Goal: Check status: Check status

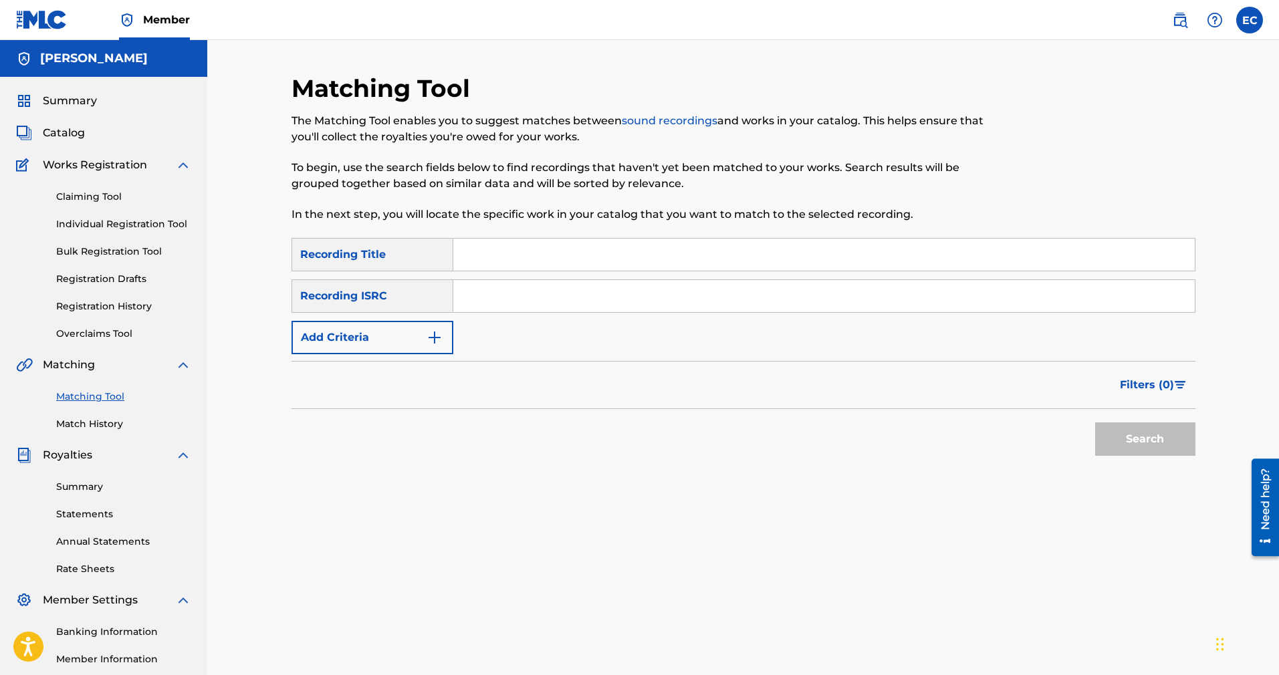
click at [517, 265] on input "Search Form" at bounding box center [823, 255] width 741 height 32
click at [482, 356] on form "SearchWithCriteria8bd36ece-514a-480b-b359-b8a9afb3f09a Recording Title SearchWi…" at bounding box center [743, 350] width 904 height 225
click at [495, 249] on input "Search Form" at bounding box center [823, 255] width 741 height 32
paste input "https://isrcsearch.ifpi.org/?tab=%22simple%22&artistName=%22Sammy+Slove%22"
drag, startPoint x: 945, startPoint y: 247, endPoint x: 455, endPoint y: 244, distance: 489.3
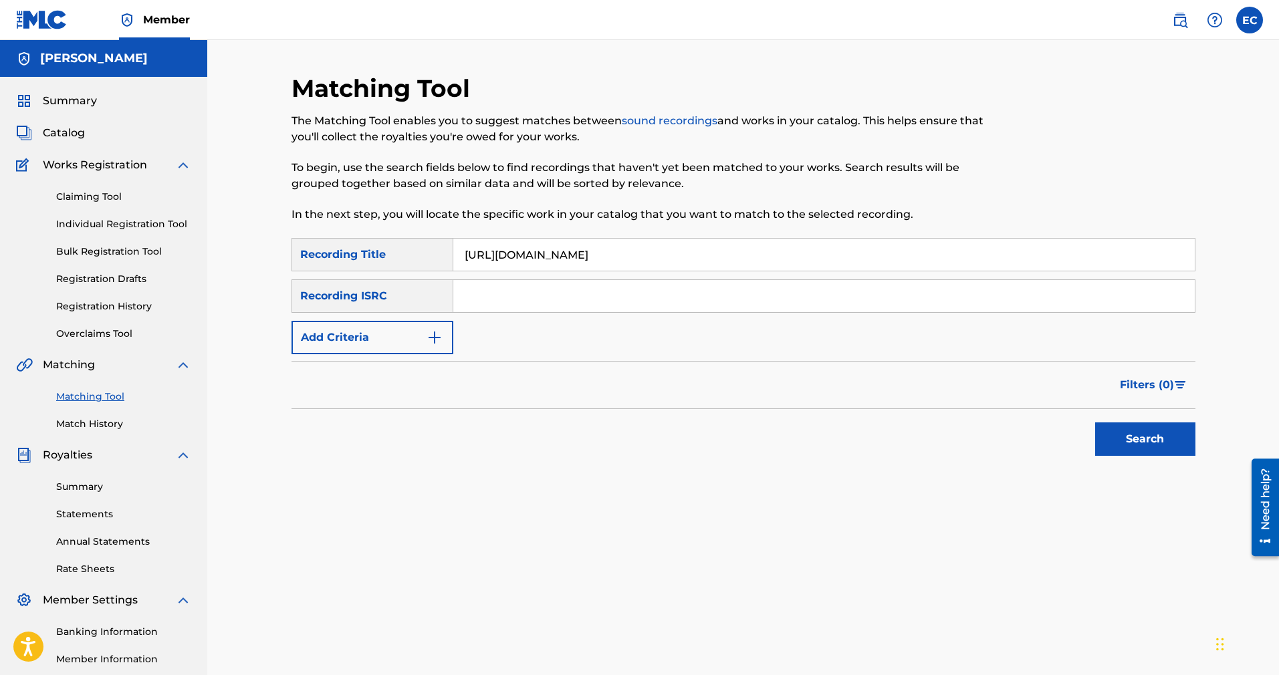
click at [455, 244] on input "https://isrcsearch.ifpi.org/?tab=%22simple%22&artistName=%22Sammy+Slove%22" at bounding box center [823, 255] width 741 height 32
drag, startPoint x: 954, startPoint y: 255, endPoint x: 146, endPoint y: 207, distance: 809.5
click at [255, 225] on div "Matching Tool The Matching Tool enables you to suggest matches between sound re…" at bounding box center [743, 402] width 1072 height 725
paste input "Sammy & SLove"
type input "Sammy & SLove"
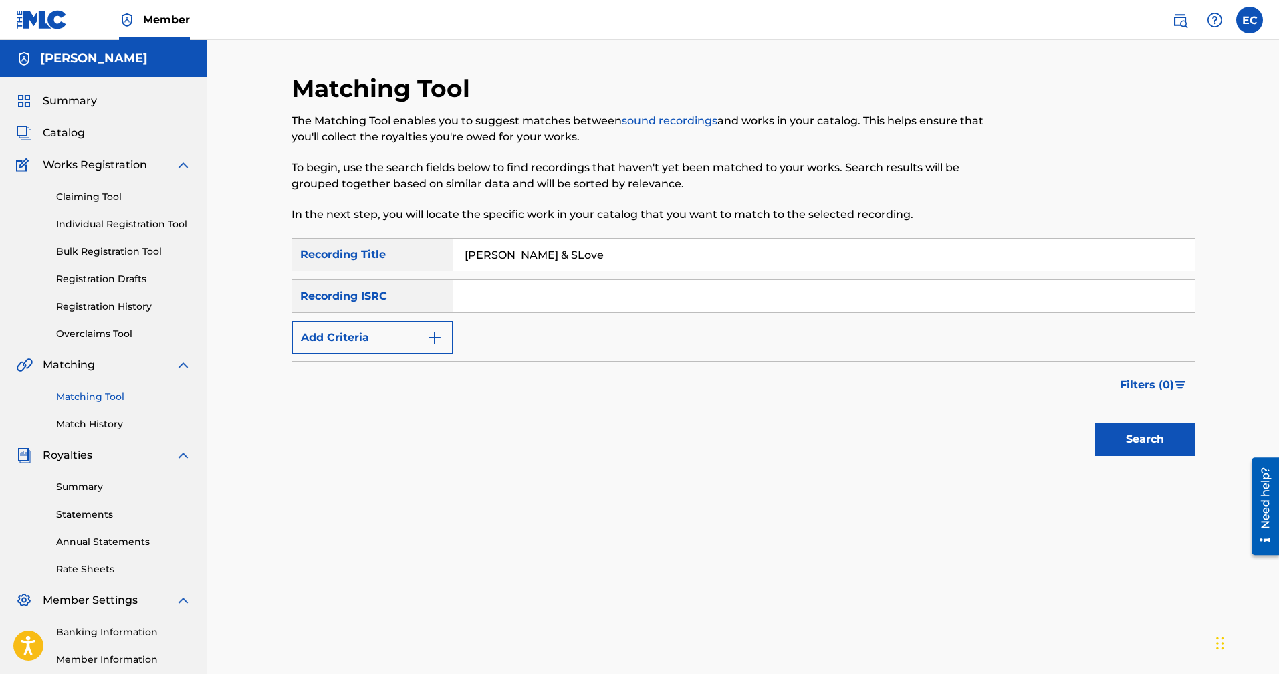
click at [478, 291] on input "Search Form" at bounding box center [823, 296] width 741 height 32
paste input "QZTB52325657"
type input "QZTB52325657"
click at [1126, 441] on button "Search" at bounding box center [1145, 438] width 100 height 33
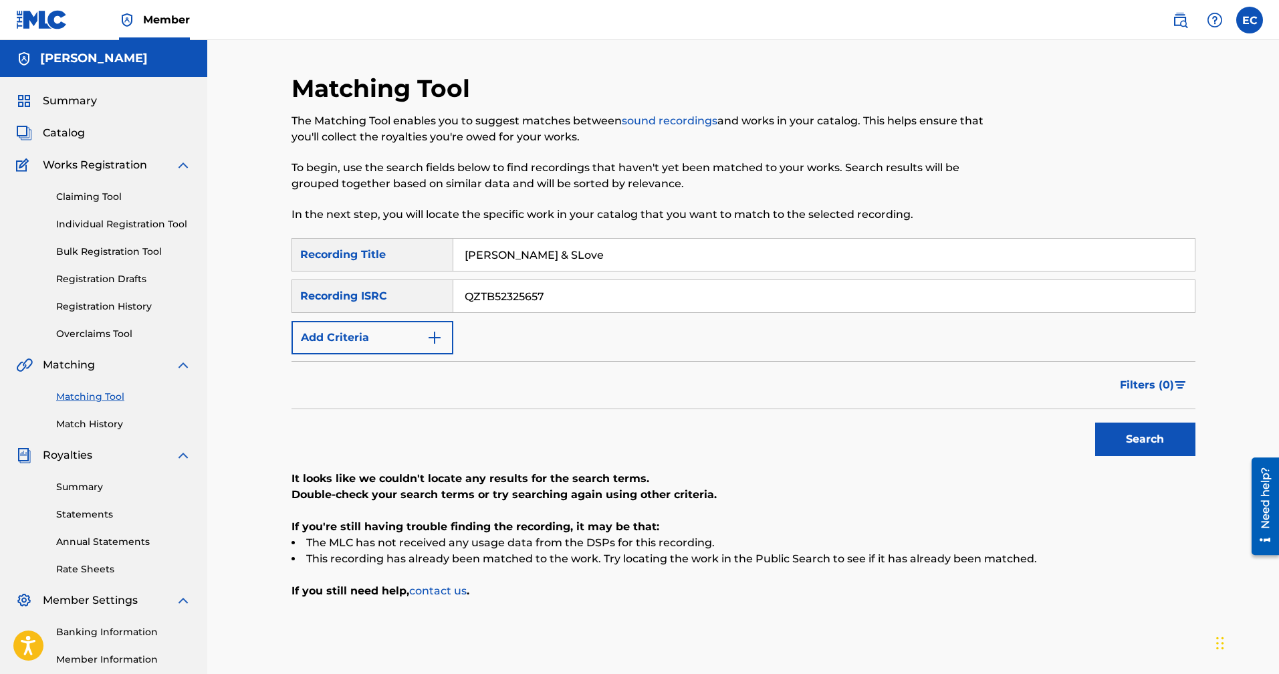
drag, startPoint x: 599, startPoint y: 259, endPoint x: 360, endPoint y: 250, distance: 239.5
click at [360, 249] on div "SearchWithCriteria8bd36ece-514a-480b-b359-b8a9afb3f09a Recording Title Sammy & …" at bounding box center [743, 254] width 904 height 33
paste input "https://isrcsearch.ifpi.org/?tab=%22simple%22&artistName=%22Sammy+Slove%22#:~:t…"
click at [615, 265] on input "https://isrcsearch.ifpi.org/?tab=%22simple%22&artistName=%22Sammy+Slove%22#:~:t…" at bounding box center [823, 255] width 741 height 32
paste input "Voy a luchar por tu amor"
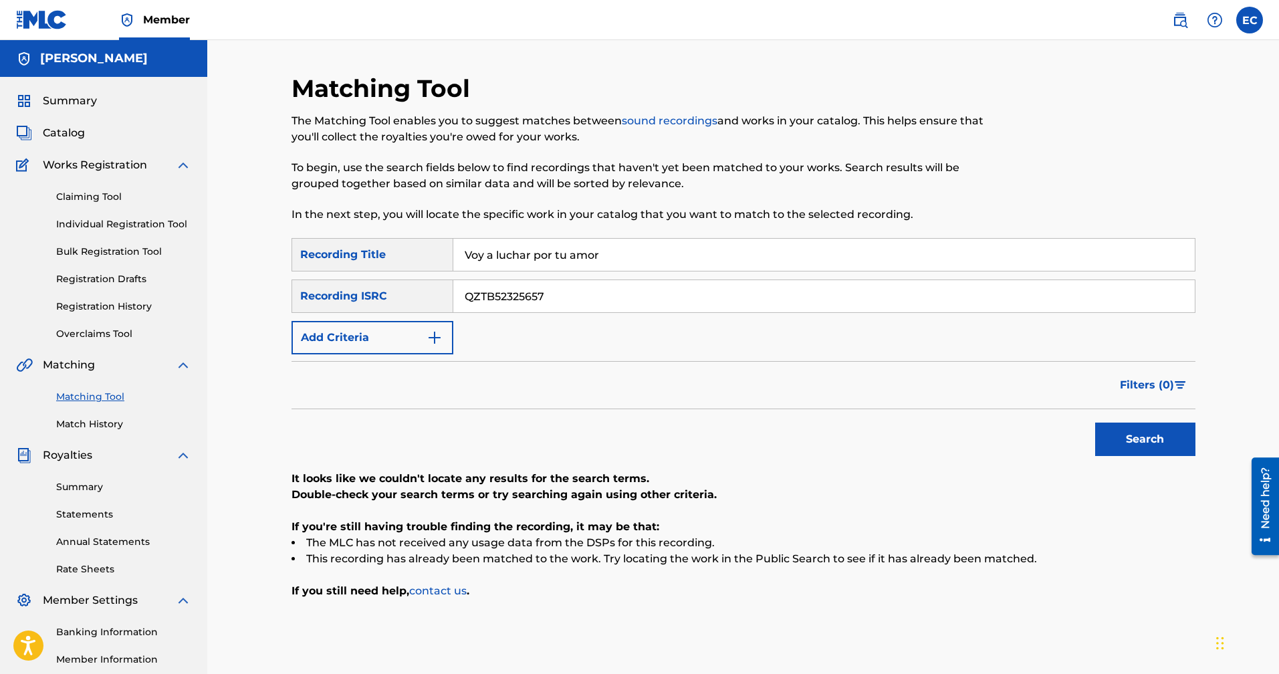
type input "Voy a luchar por tu amor"
drag, startPoint x: 584, startPoint y: 298, endPoint x: 364, endPoint y: 287, distance: 219.5
click at [364, 287] on div "SearchWithCriteriabd24244e-db6a-42e6-8891-5a62dbfd6fba Recording ISRC QZTB52325…" at bounding box center [743, 295] width 904 height 33
paste input "DA42392262"
type input "QZDA42392262"
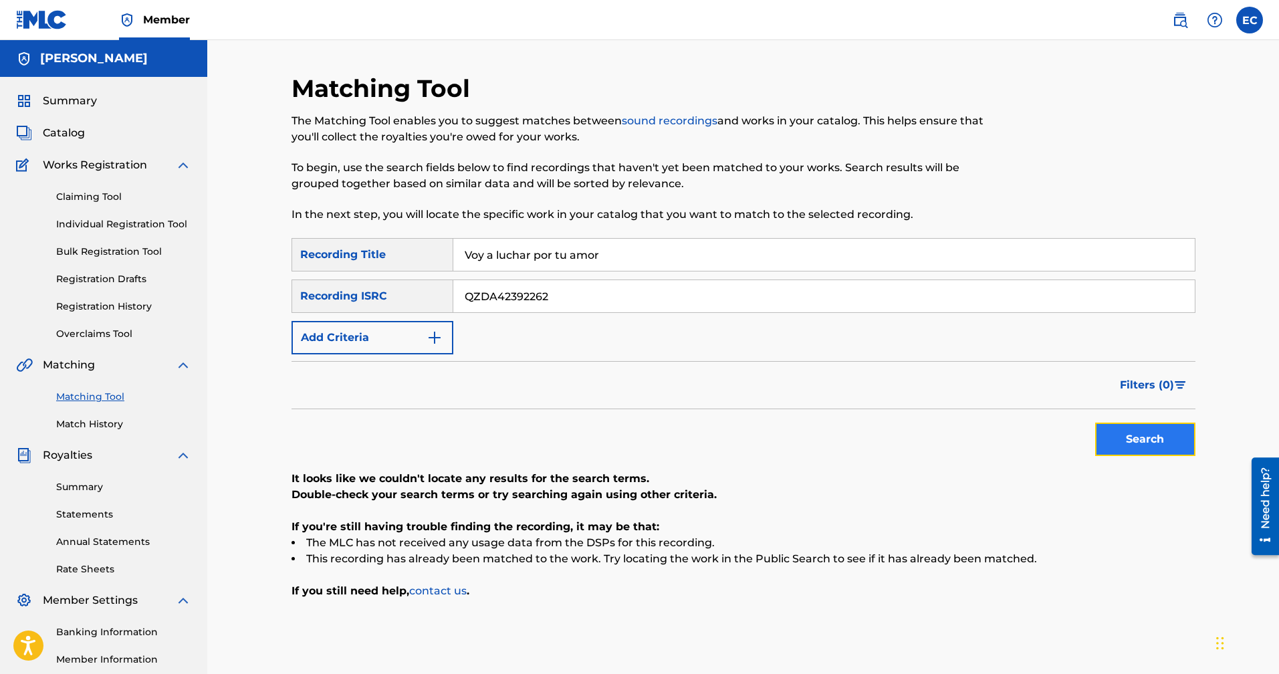
click at [1133, 442] on button "Search" at bounding box center [1145, 438] width 100 height 33
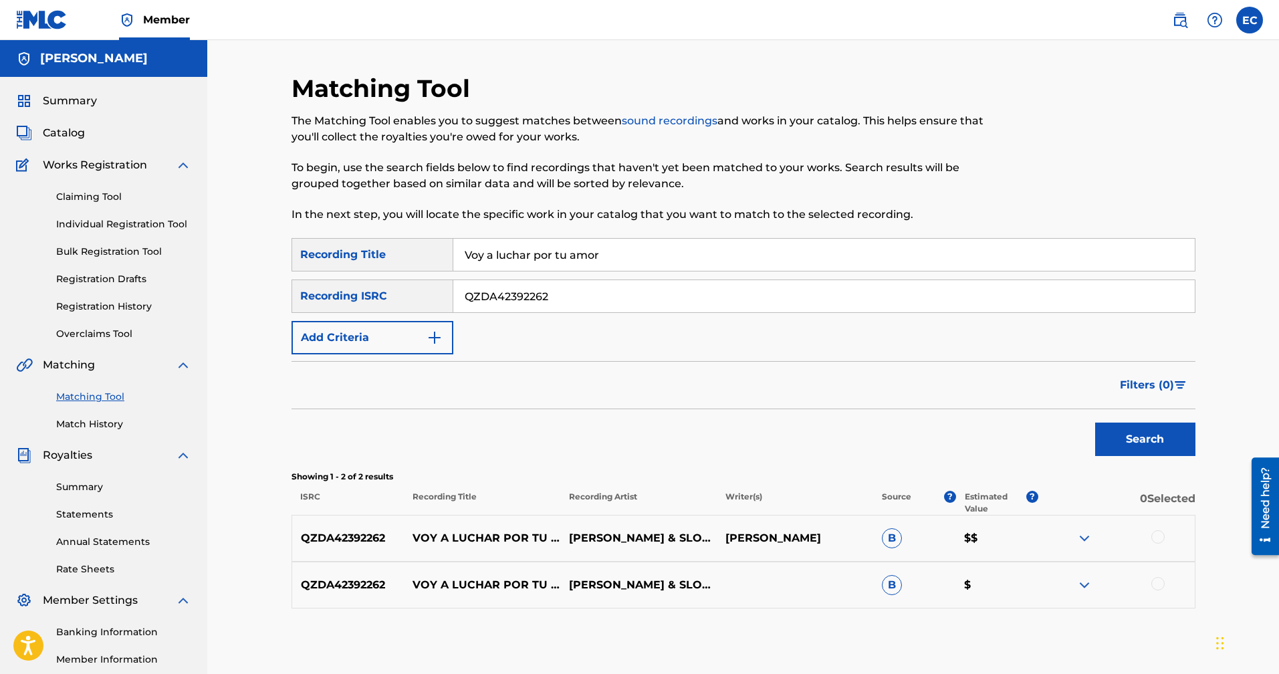
click at [1089, 537] on img at bounding box center [1084, 538] width 16 height 16
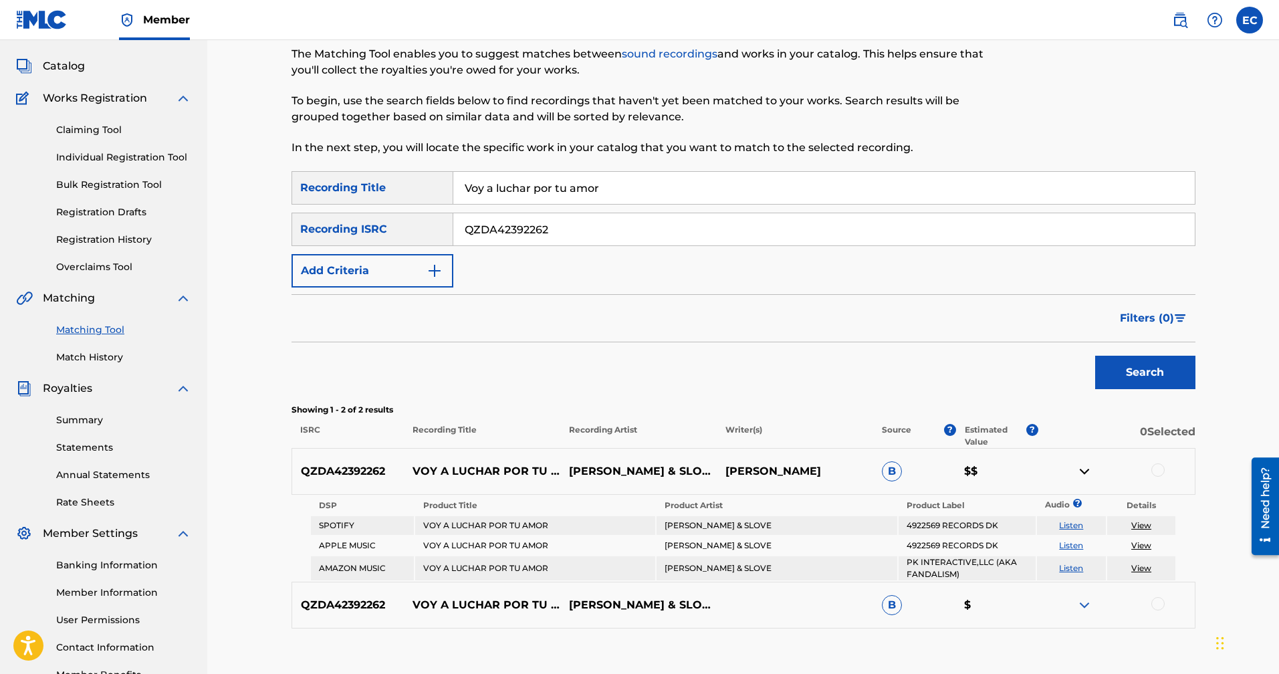
scroll to position [80, 0]
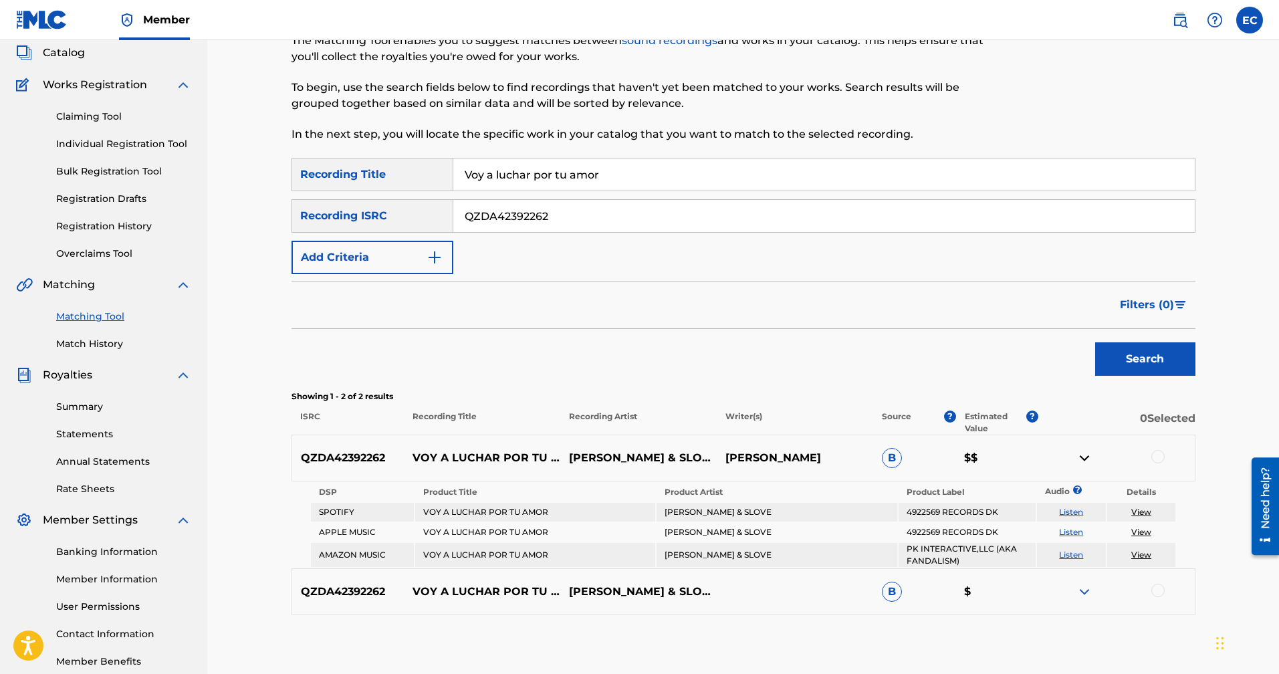
click at [1092, 588] on img at bounding box center [1084, 592] width 16 height 16
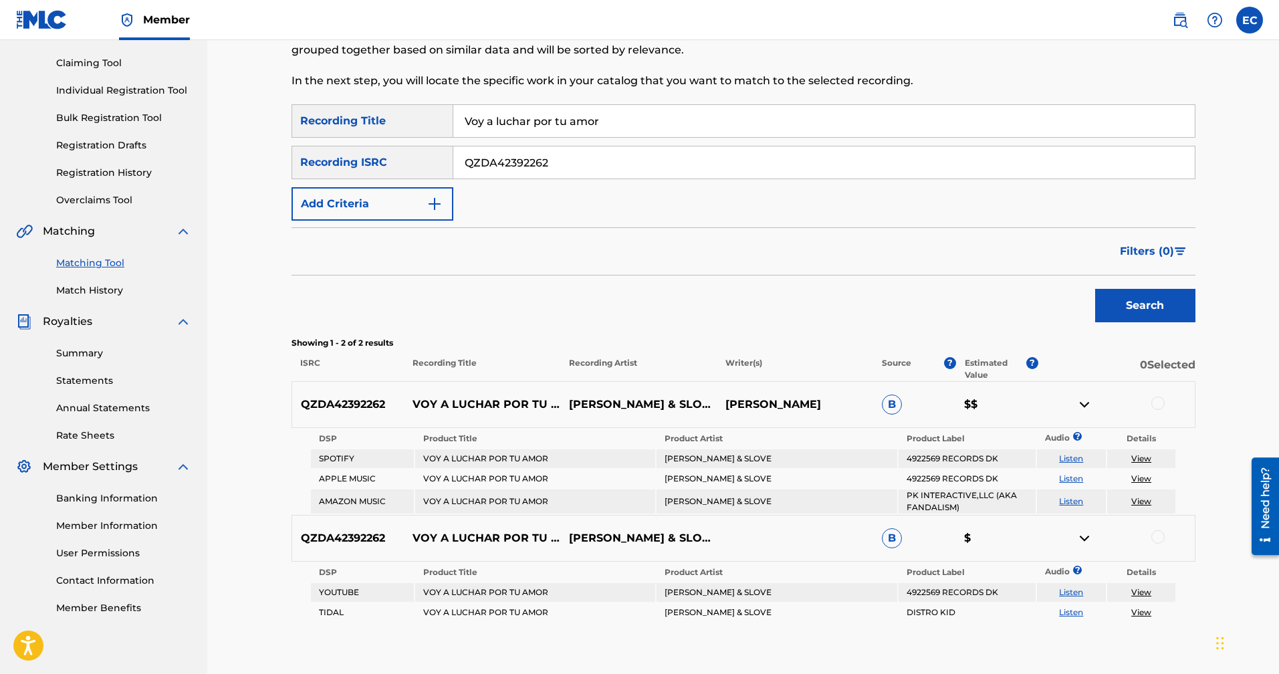
scroll to position [94, 0]
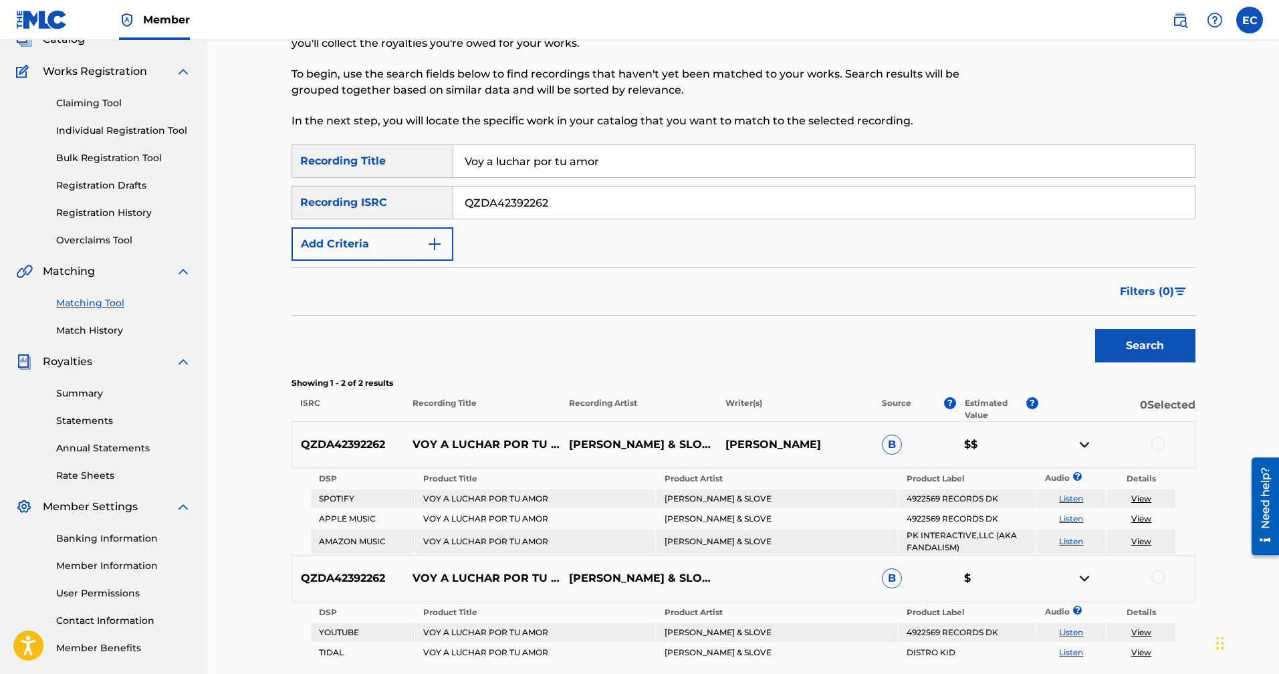
click at [627, 156] on input "Voy a luchar por tu amor" at bounding box center [823, 161] width 741 height 32
drag, startPoint x: 620, startPoint y: 152, endPoint x: 369, endPoint y: 150, distance: 250.7
click at [369, 150] on div "SearchWithCriteria8bd36ece-514a-480b-b359-b8a9afb3f09a Recording Title Voy a lu…" at bounding box center [743, 160] width 904 height 33
drag, startPoint x: 618, startPoint y: 158, endPoint x: 442, endPoint y: 158, distance: 175.8
click at [442, 158] on div "SearchWithCriteria8bd36ece-514a-480b-b359-b8a9afb3f09a Recording Title Voy a lu…" at bounding box center [743, 160] width 904 height 33
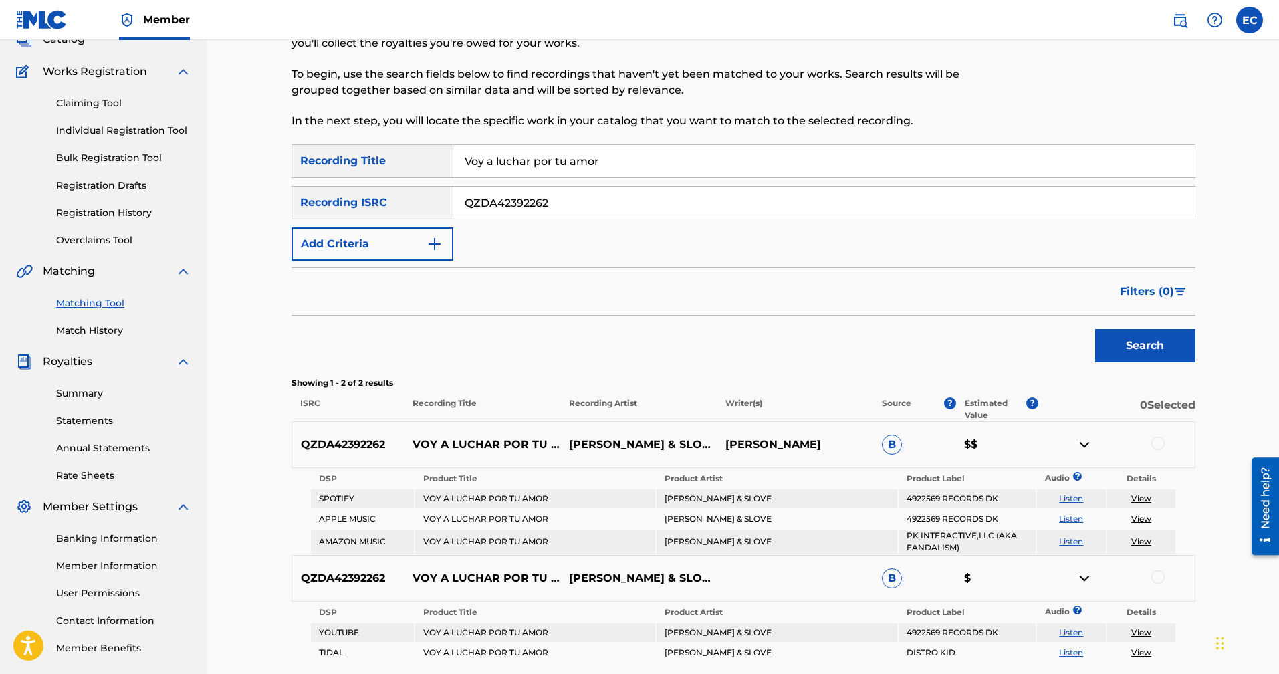
paste input "No hagan cocote con lo mio"
type input "No hagan cocote con lo mio"
click at [608, 201] on input "QZDA42392262" at bounding box center [823, 202] width 741 height 32
click at [610, 201] on input "QZDA42392262" at bounding box center [823, 202] width 741 height 32
click at [578, 201] on input "QZDA42392262" at bounding box center [823, 202] width 741 height 32
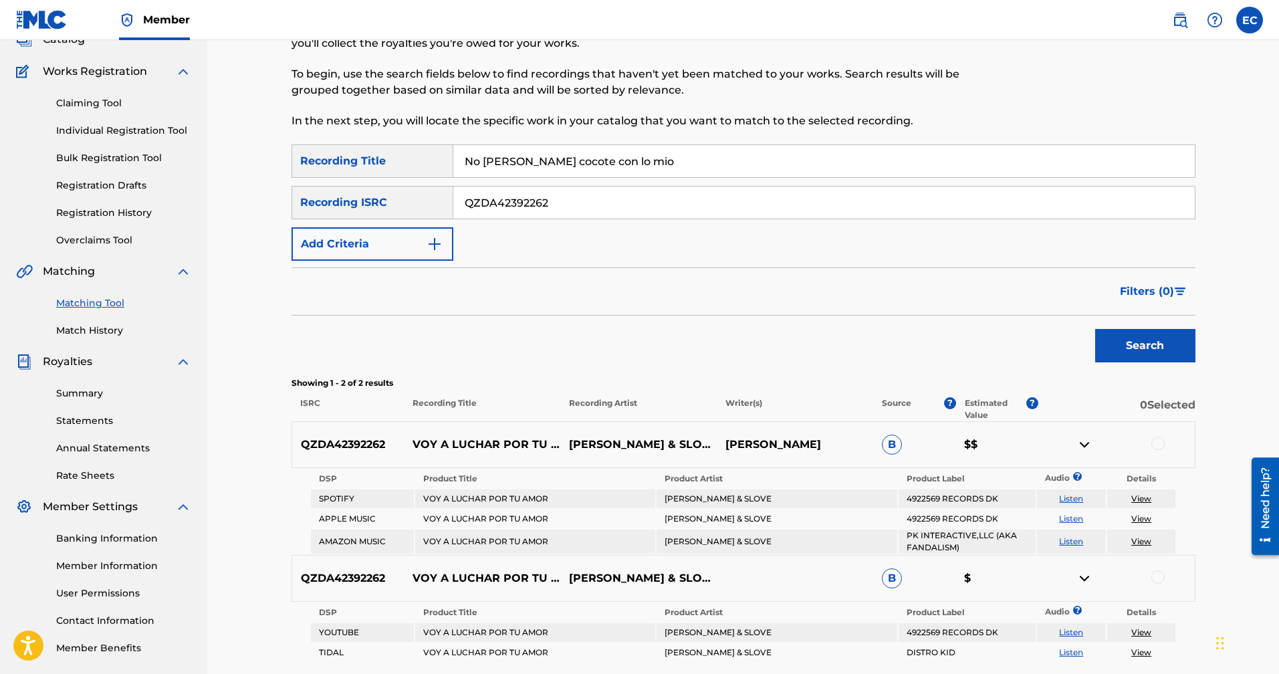
click at [578, 201] on input "QZDA42392262" at bounding box center [823, 202] width 741 height 32
click at [567, 205] on input "QZDA42392262" at bounding box center [823, 202] width 741 height 32
drag, startPoint x: 588, startPoint y: 200, endPoint x: 379, endPoint y: 185, distance: 209.7
click at [378, 186] on div "SearchWithCriteriabd24244e-db6a-42e6-8891-5a62dbfd6fba Recording ISRC QZDA42392…" at bounding box center [743, 202] width 904 height 33
paste input "412"
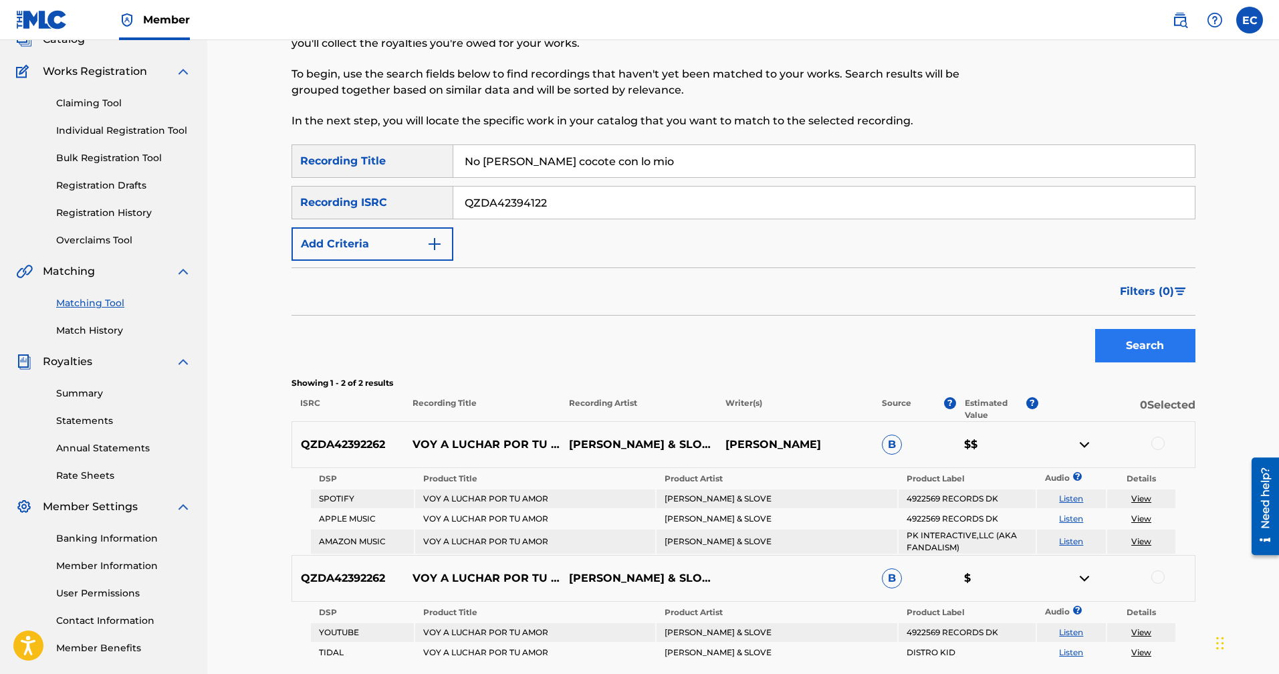
type input "QZDA42394122"
click at [1122, 349] on button "Search" at bounding box center [1145, 345] width 100 height 33
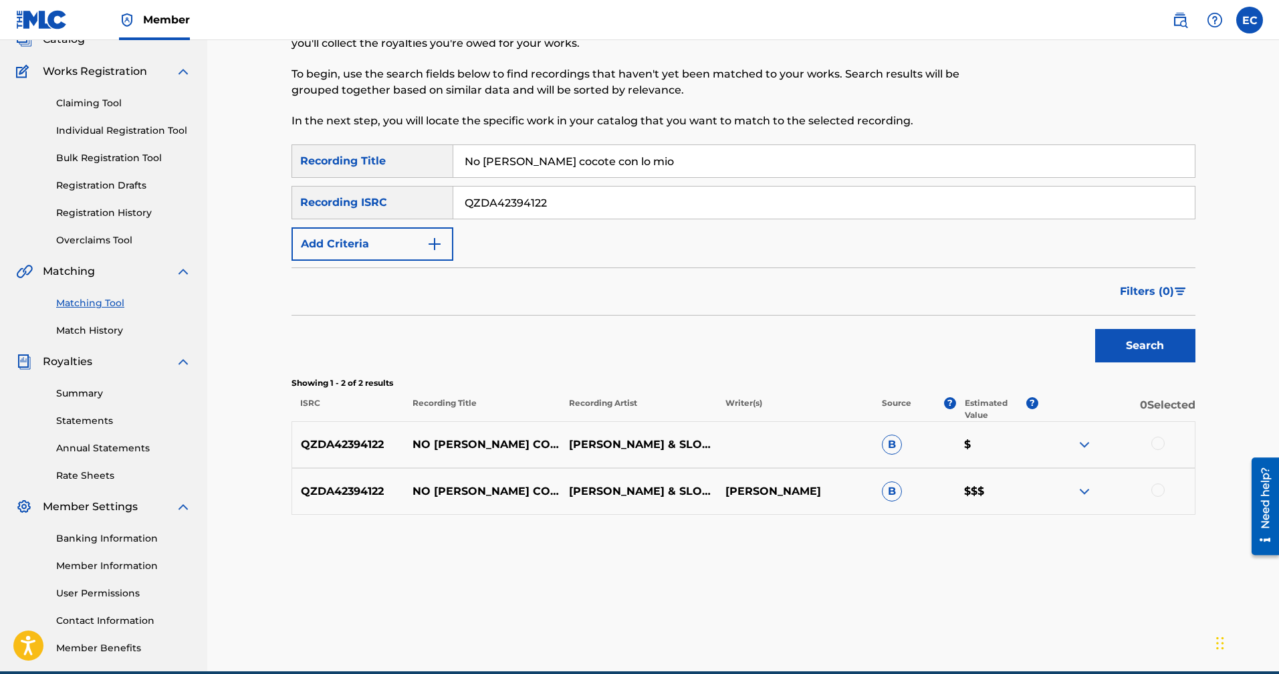
click at [1086, 493] on img at bounding box center [1084, 491] width 16 height 16
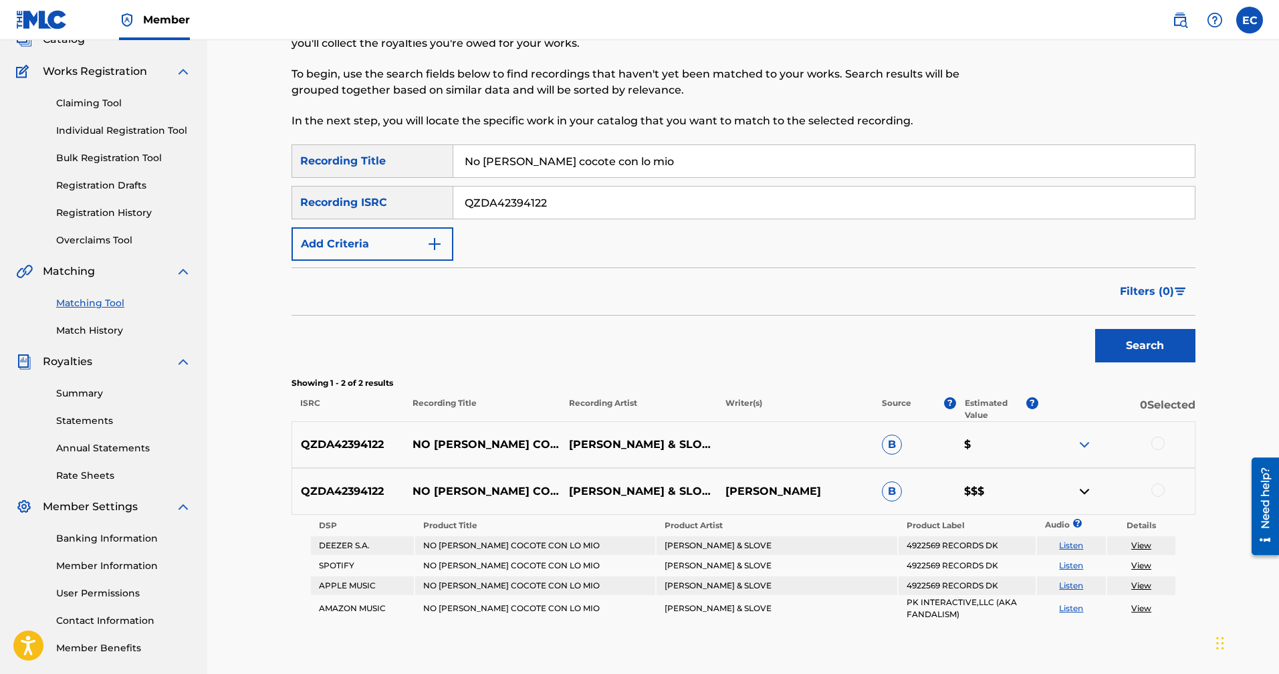
click at [1086, 444] on img at bounding box center [1084, 444] width 16 height 16
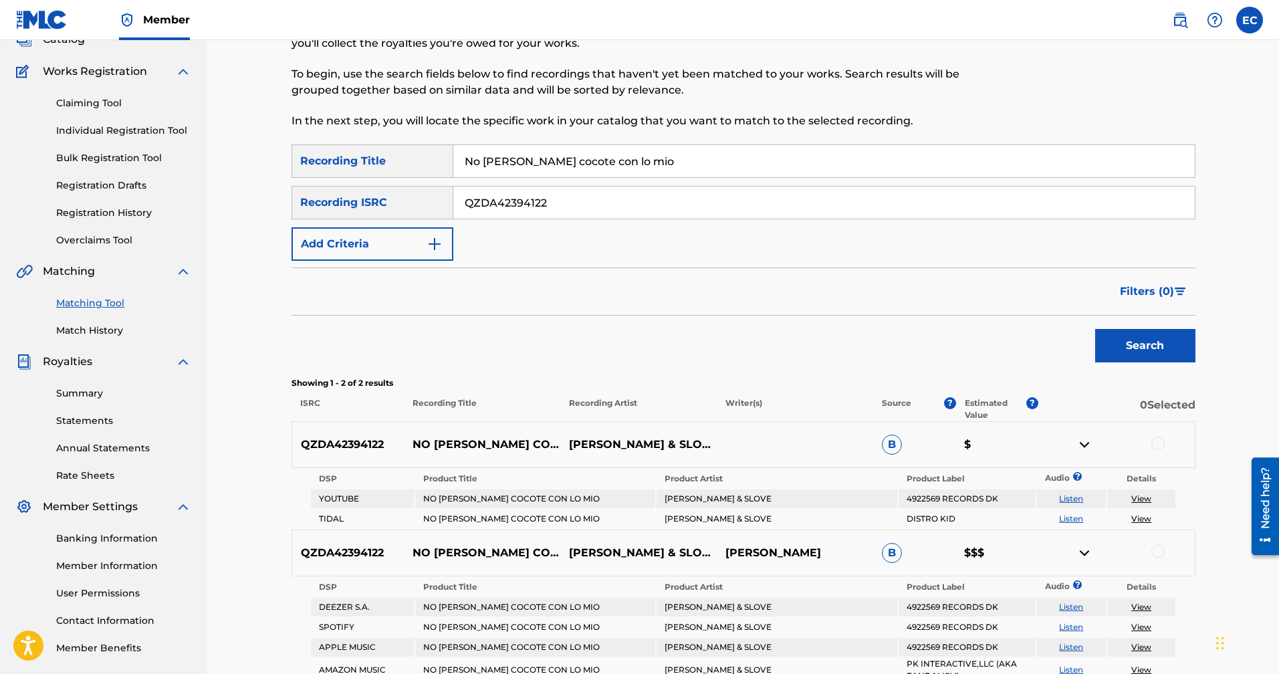
scroll to position [67, 0]
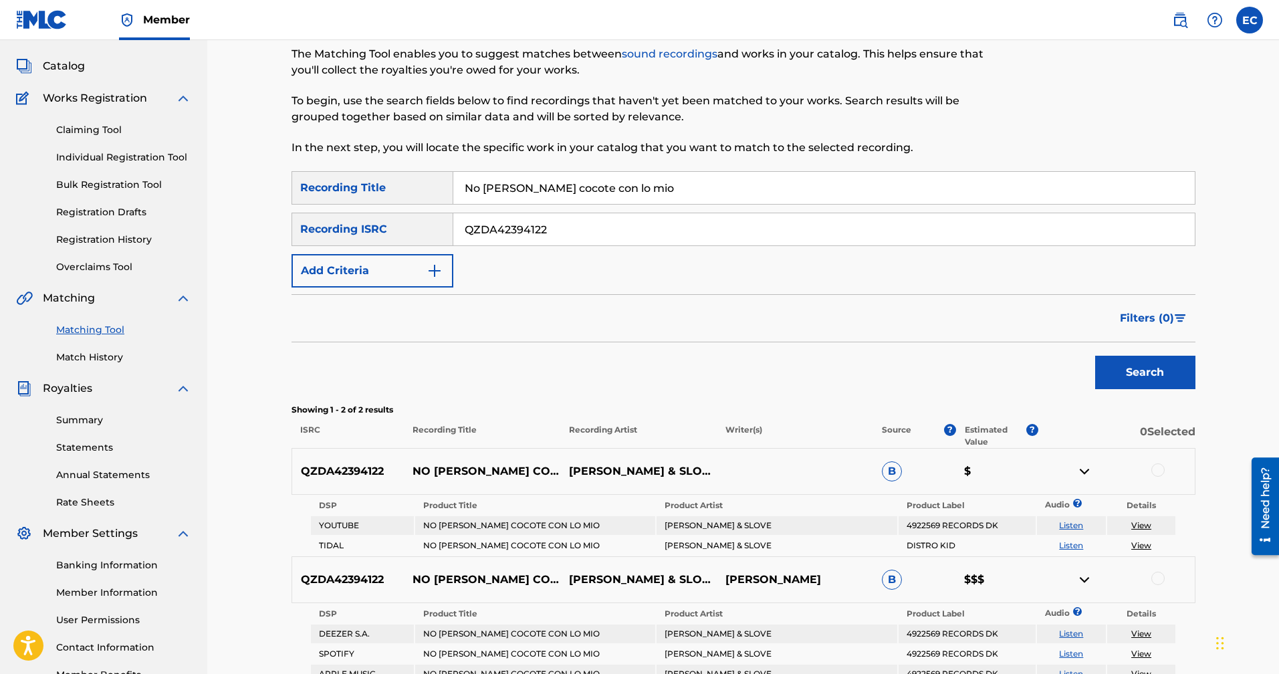
click at [713, 269] on div "SearchWithCriteria8bd36ece-514a-480b-b359-b8a9afb3f09a Recording Title No hagan…" at bounding box center [743, 229] width 904 height 116
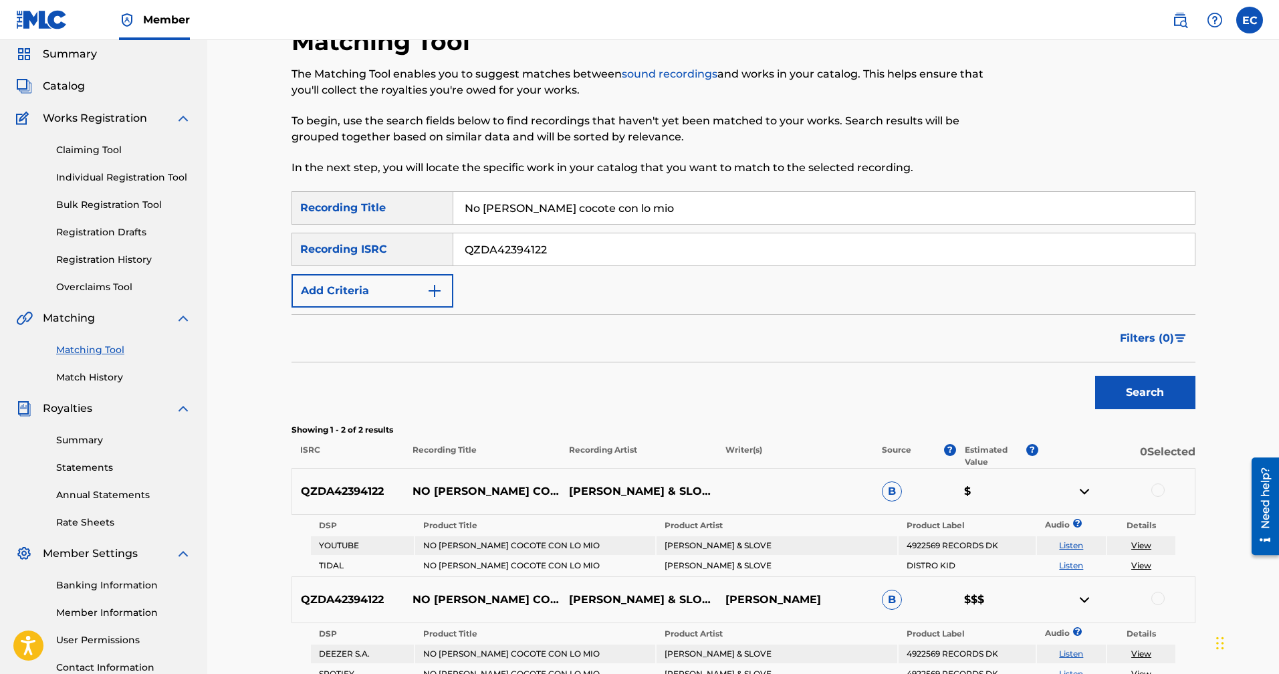
scroll to position [20, 0]
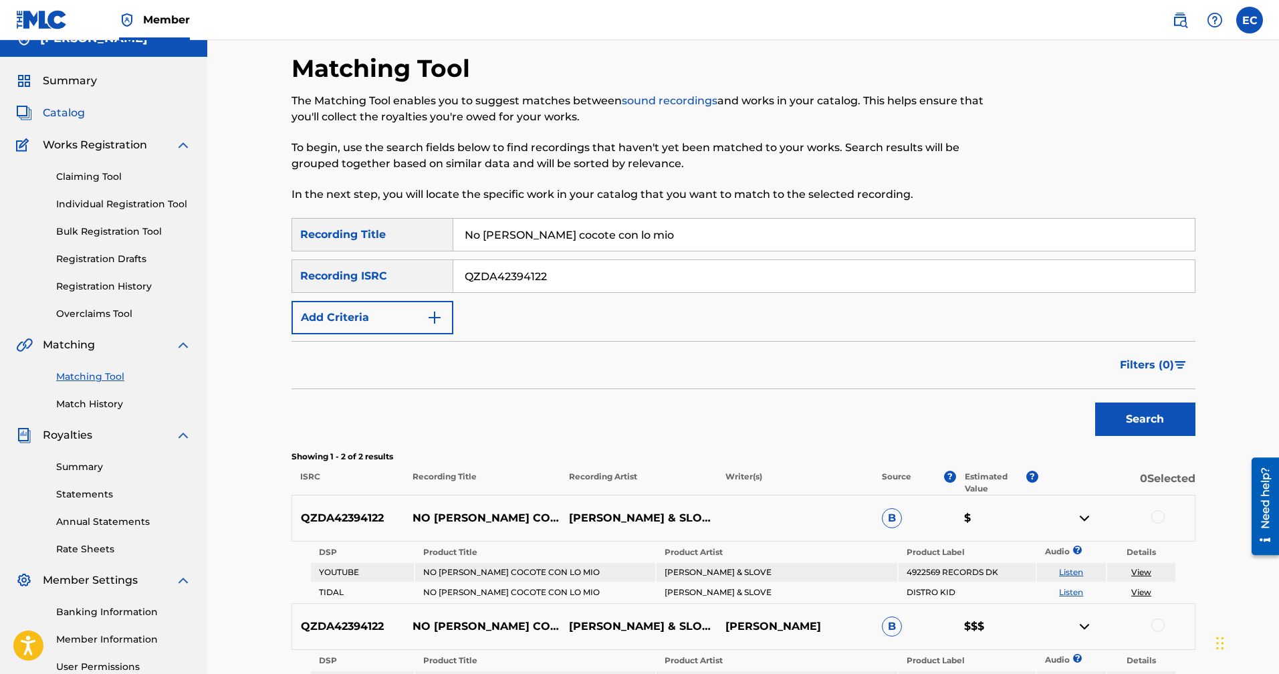
click at [74, 116] on span "Catalog" at bounding box center [64, 113] width 42 height 16
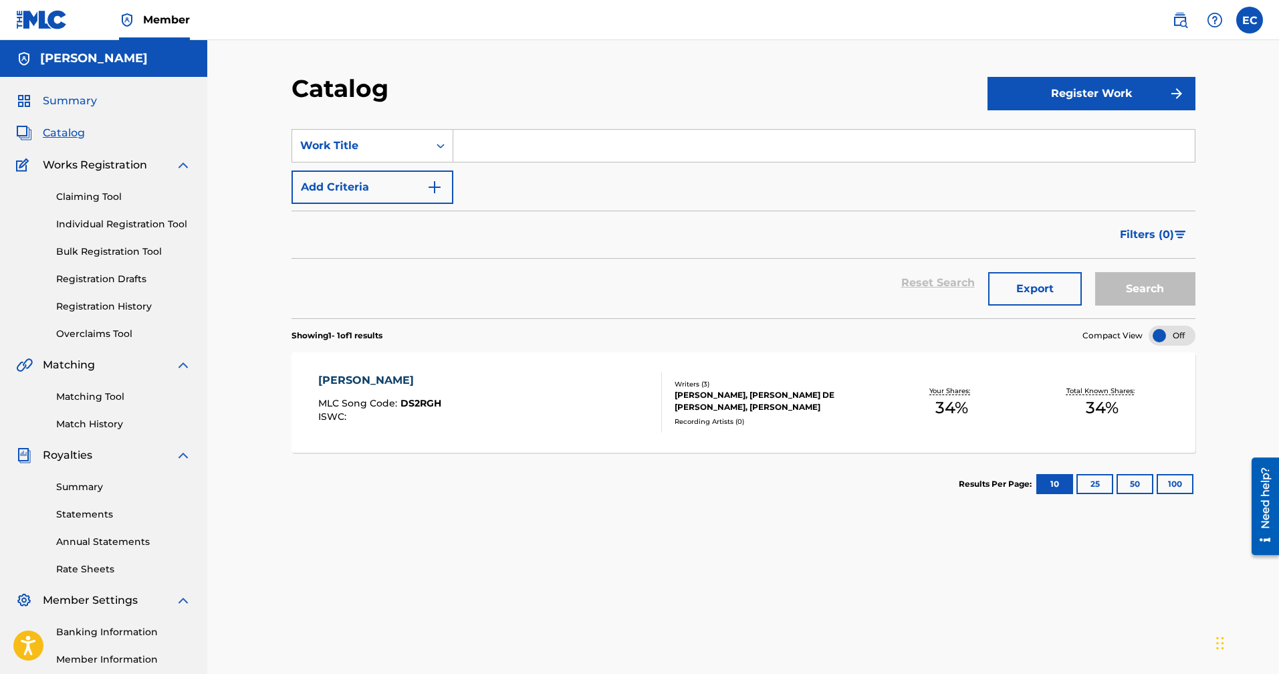
click at [72, 100] on span "Summary" at bounding box center [70, 101] width 54 height 16
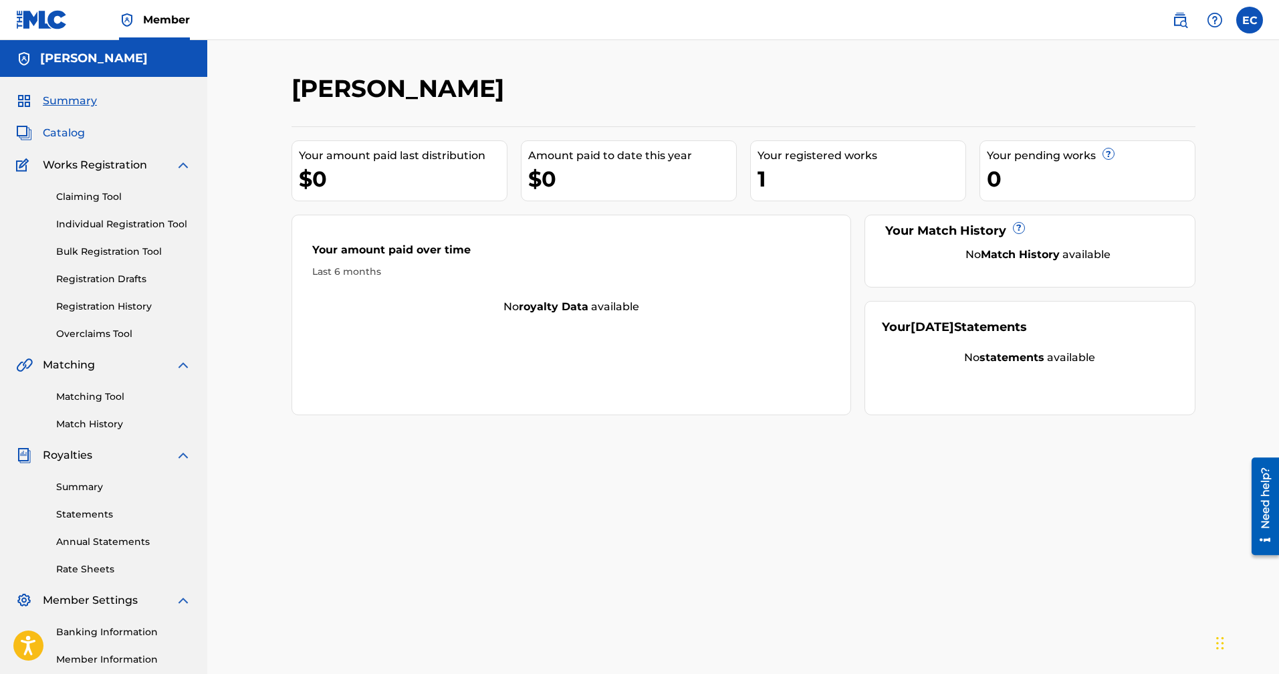
click at [68, 129] on span "Catalog" at bounding box center [64, 133] width 42 height 16
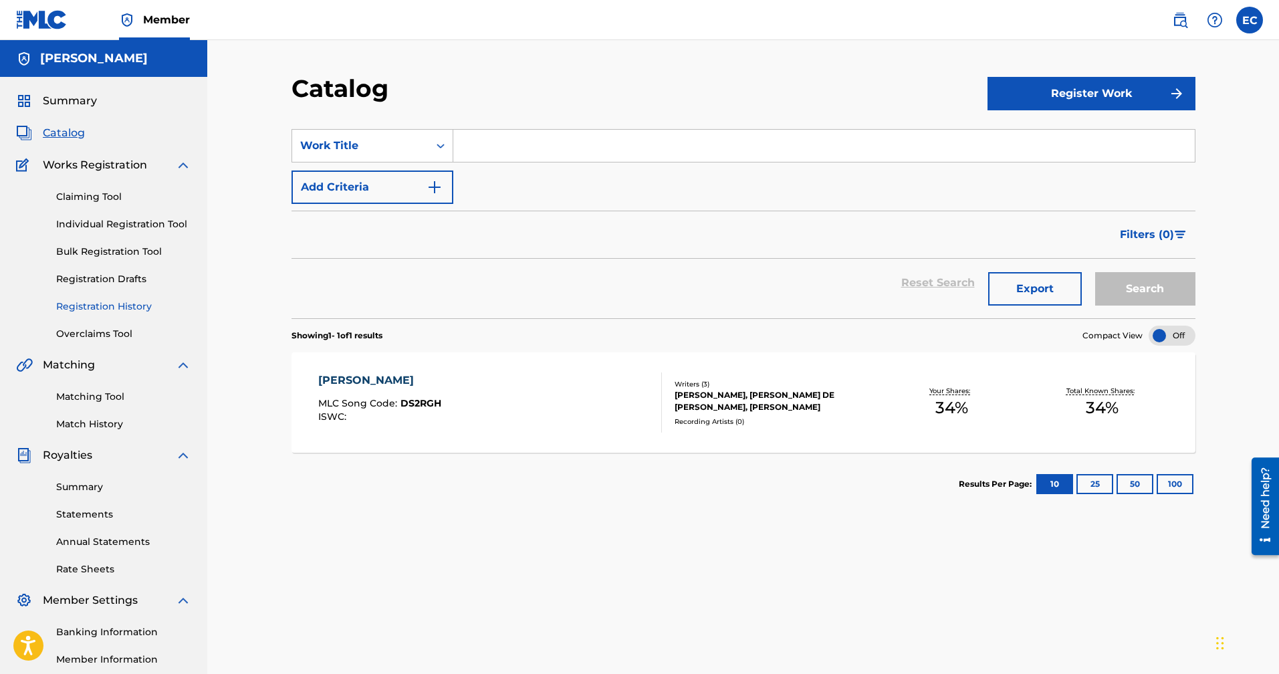
click at [124, 308] on link "Registration History" at bounding box center [123, 306] width 135 height 14
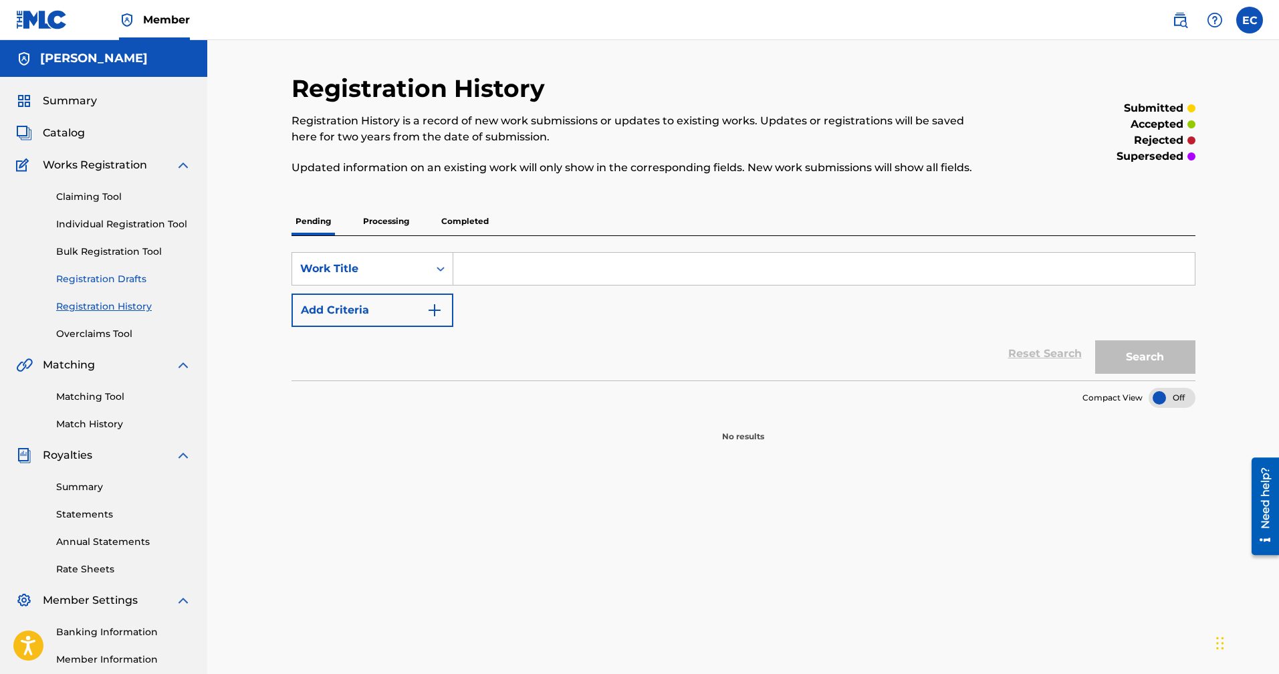
click at [110, 279] on link "Registration Drafts" at bounding box center [123, 279] width 135 height 14
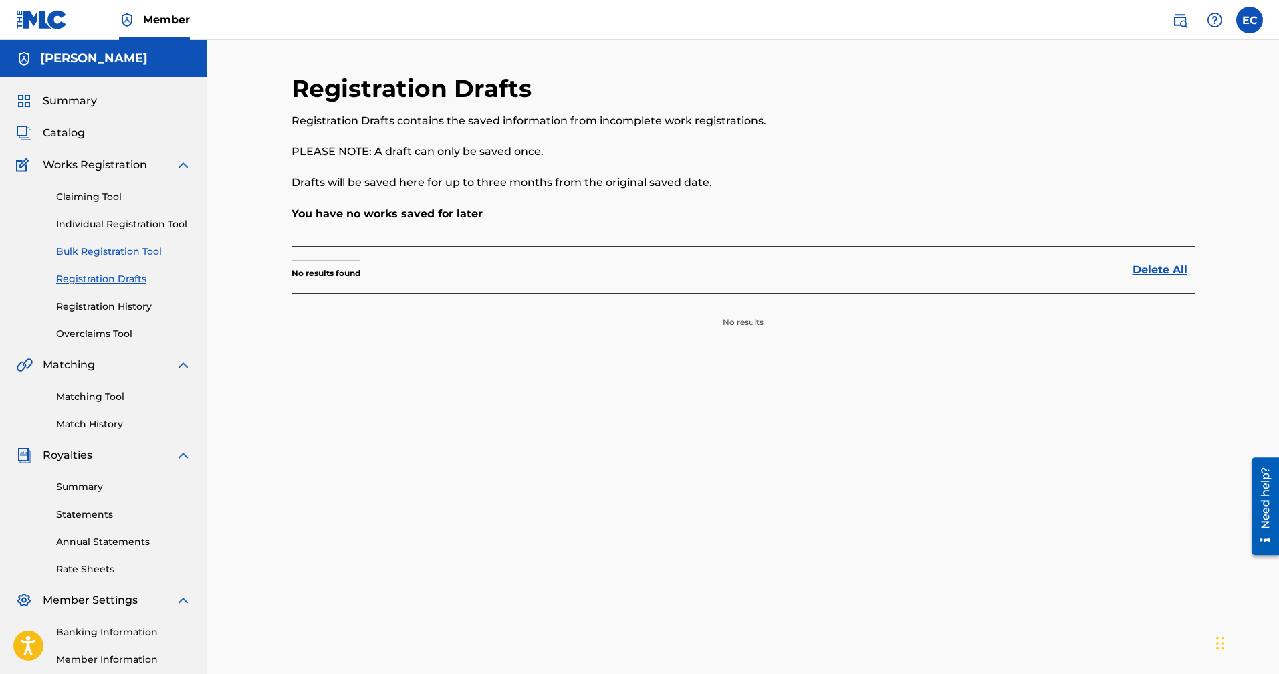
click at [116, 246] on link "Bulk Registration Tool" at bounding box center [123, 252] width 135 height 14
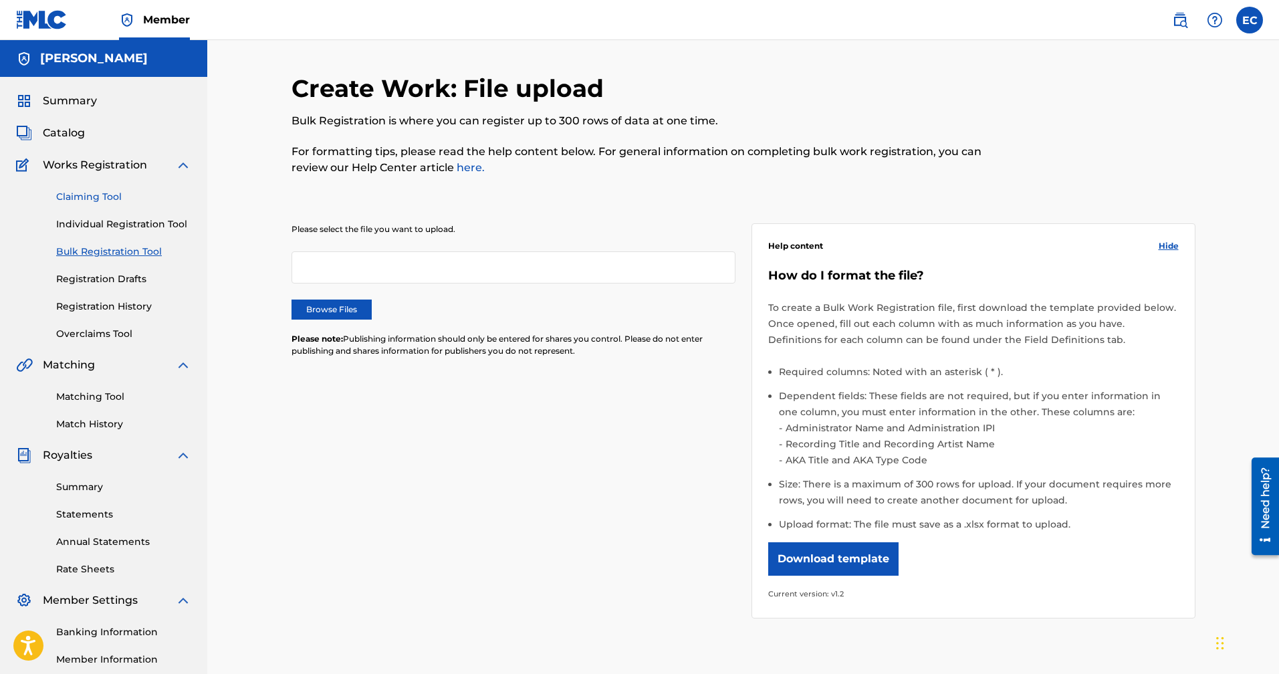
click at [105, 198] on link "Claiming Tool" at bounding box center [123, 197] width 135 height 14
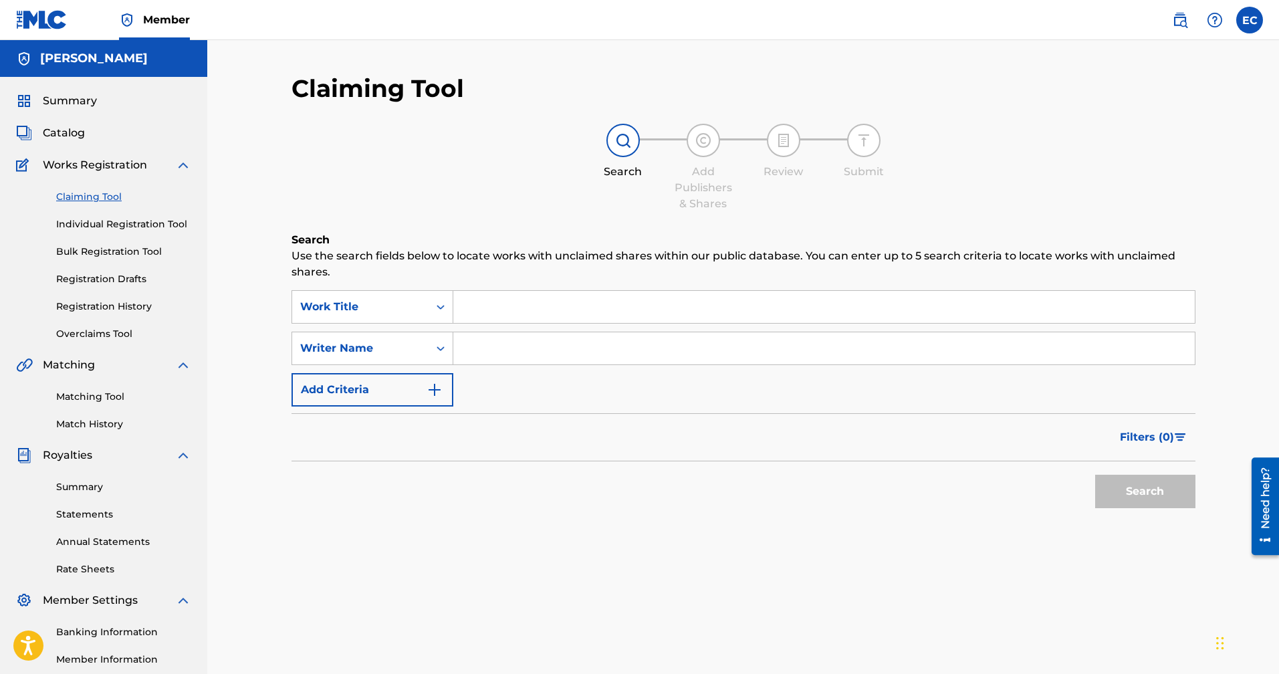
scroll to position [13, 0]
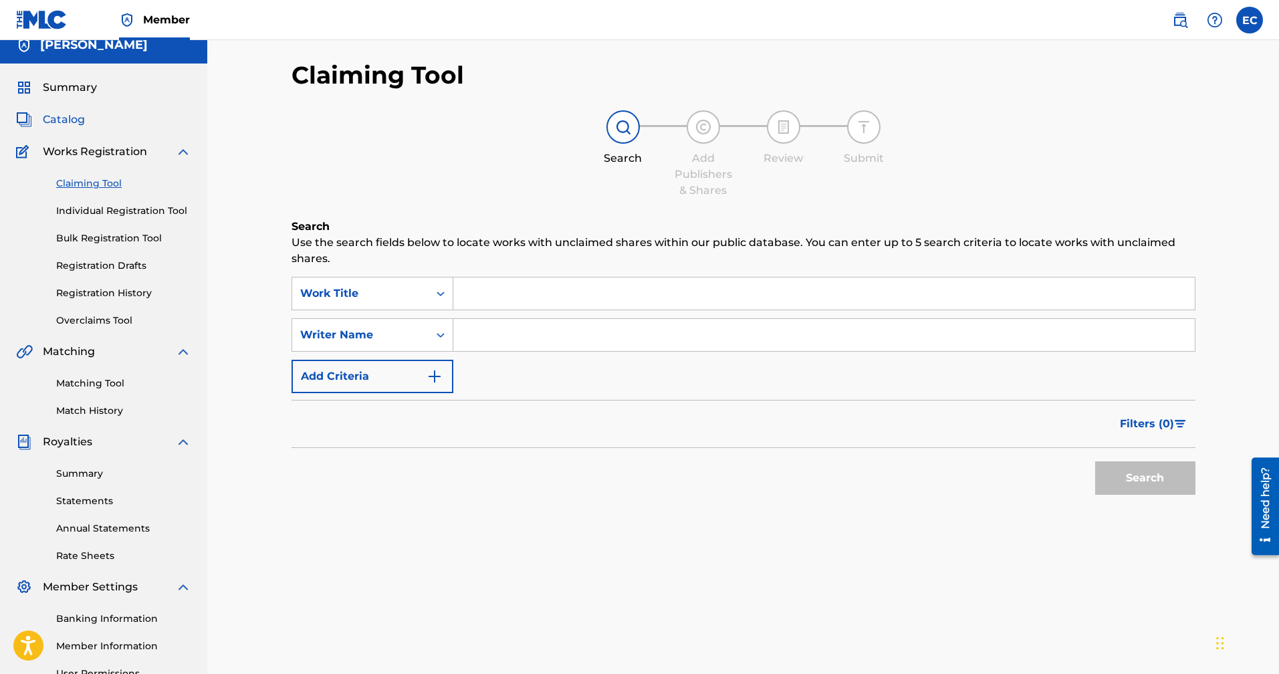
click at [65, 122] on span "Catalog" at bounding box center [64, 120] width 42 height 16
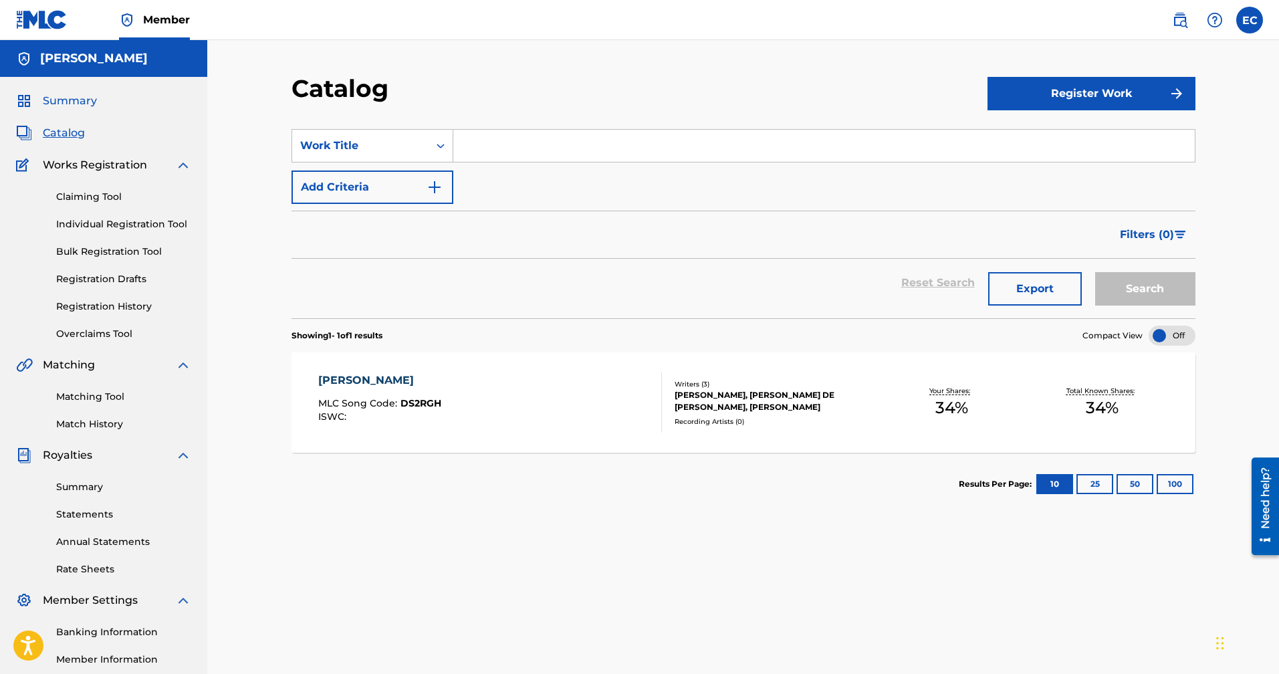
click at [60, 104] on span "Summary" at bounding box center [70, 101] width 54 height 16
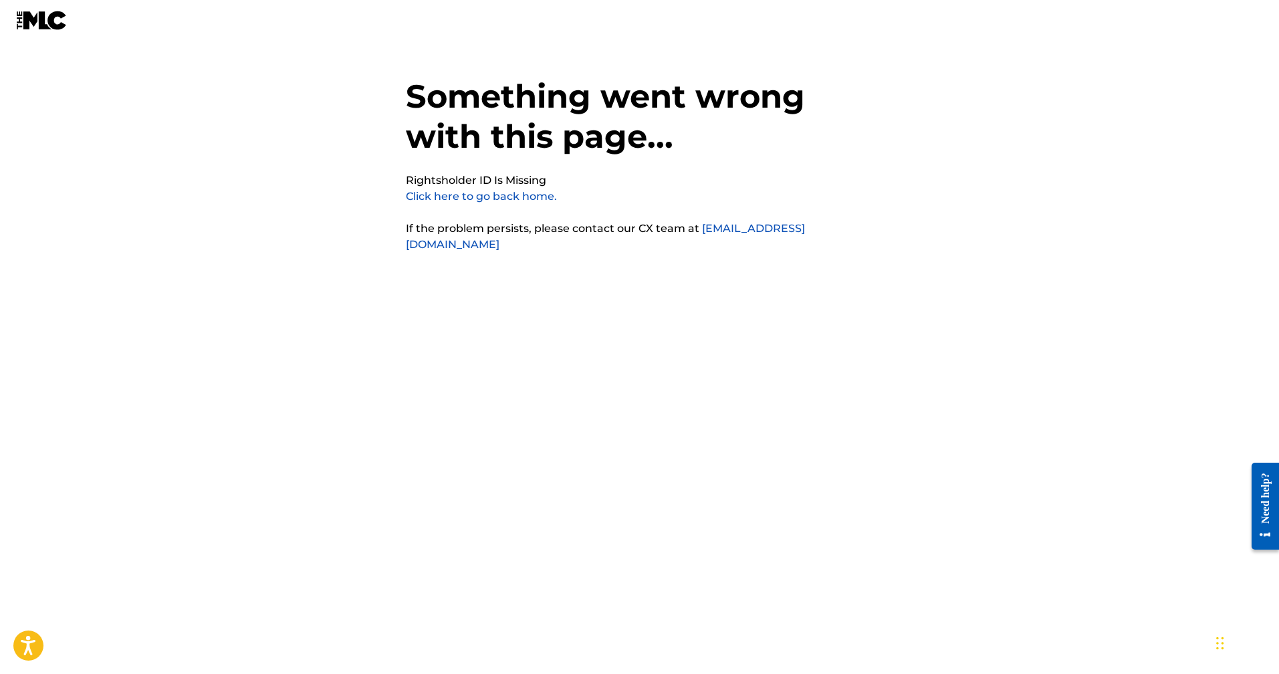
click at [487, 199] on link "Click here to go back home." at bounding box center [481, 196] width 151 height 13
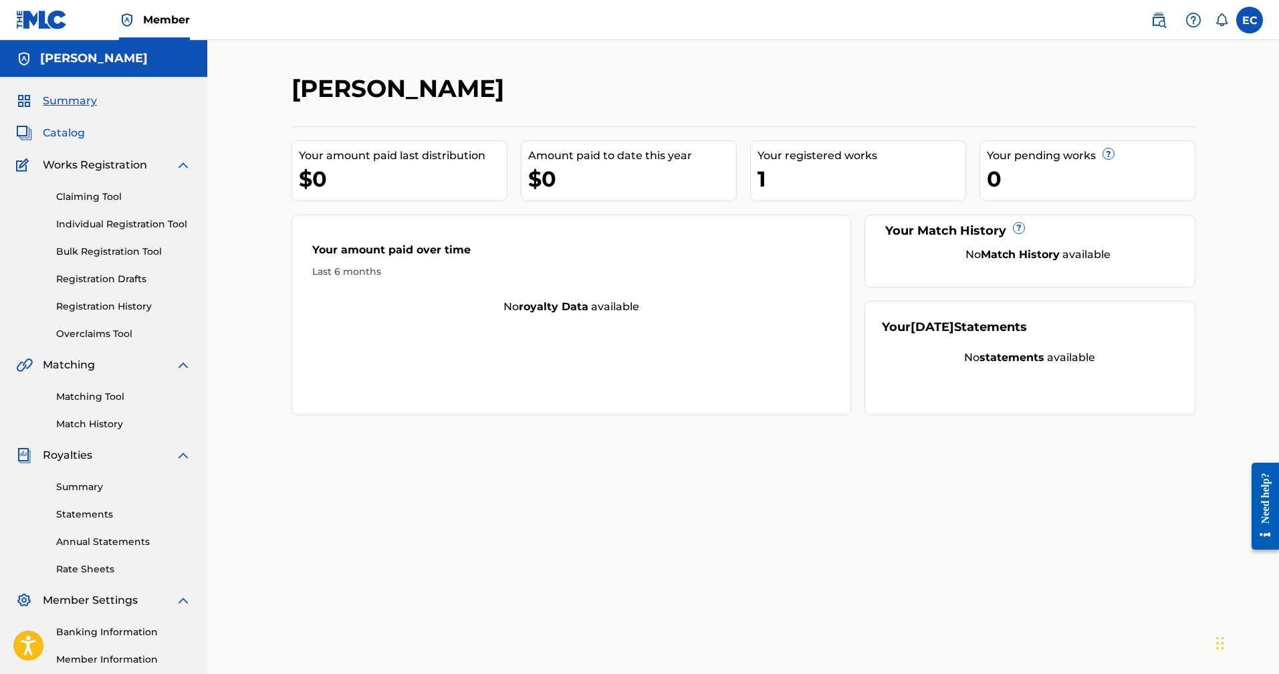
click at [64, 135] on span "Catalog" at bounding box center [64, 133] width 42 height 16
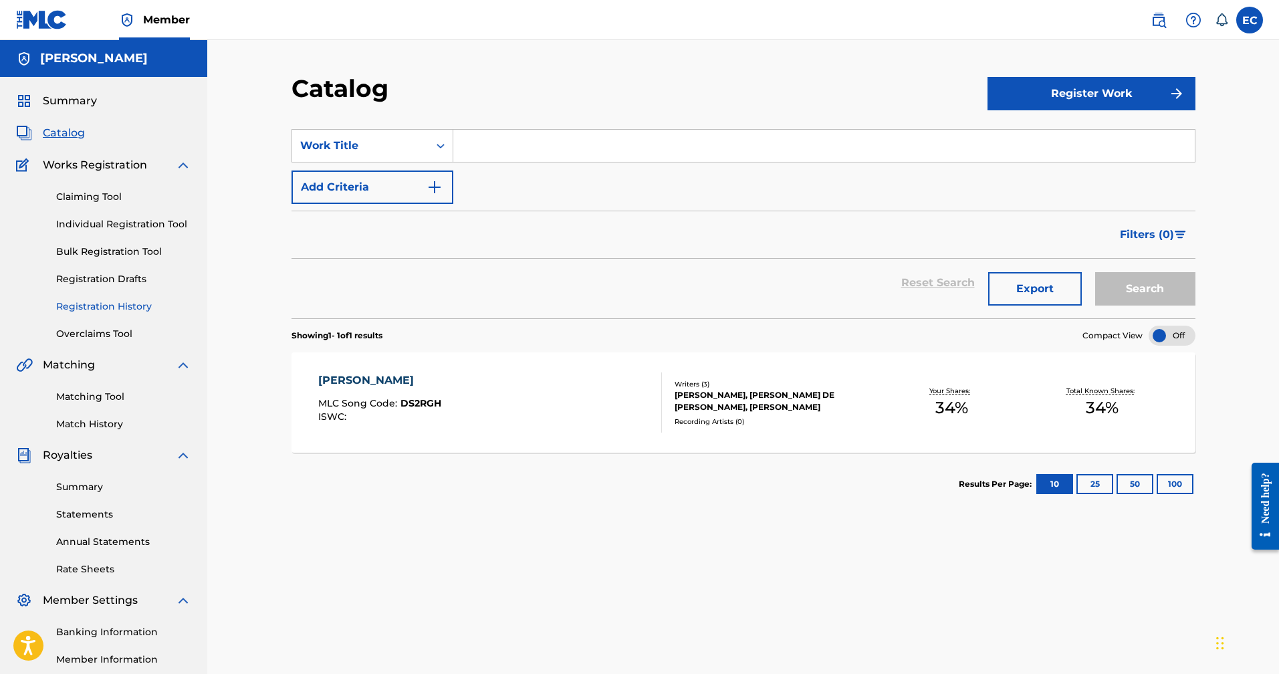
click at [97, 308] on link "Registration History" at bounding box center [123, 306] width 135 height 14
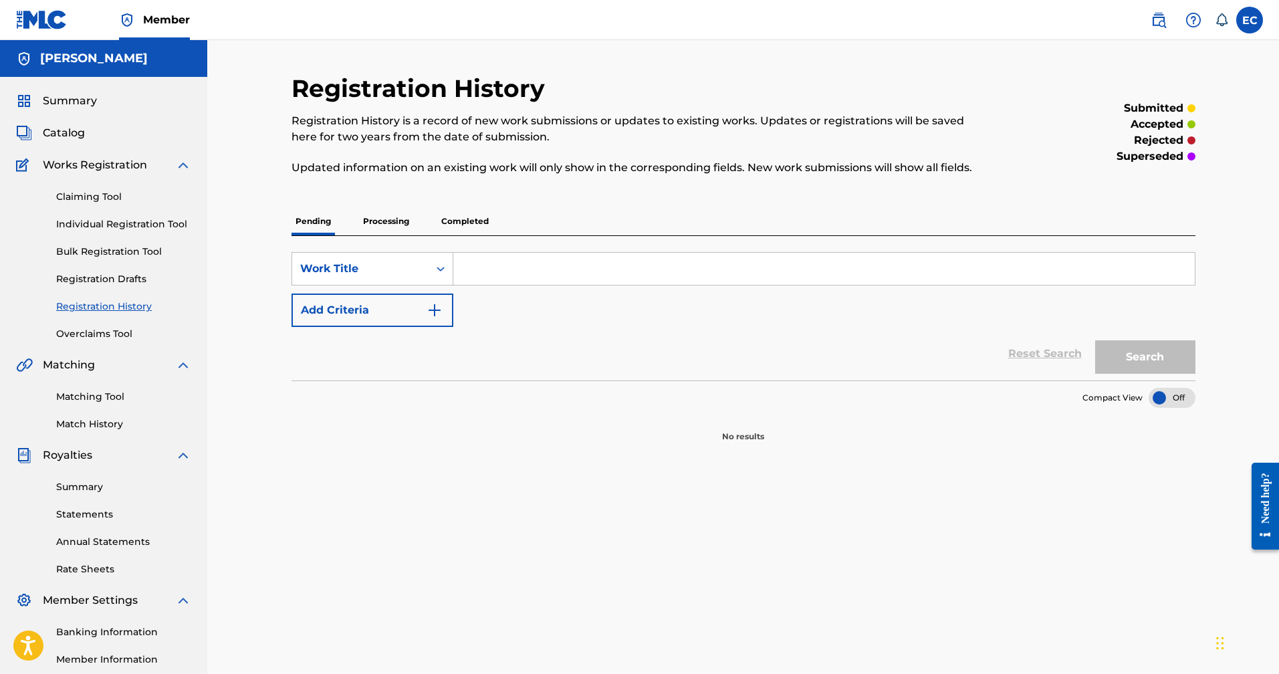
click at [391, 224] on p "Processing" at bounding box center [386, 221] width 54 height 28
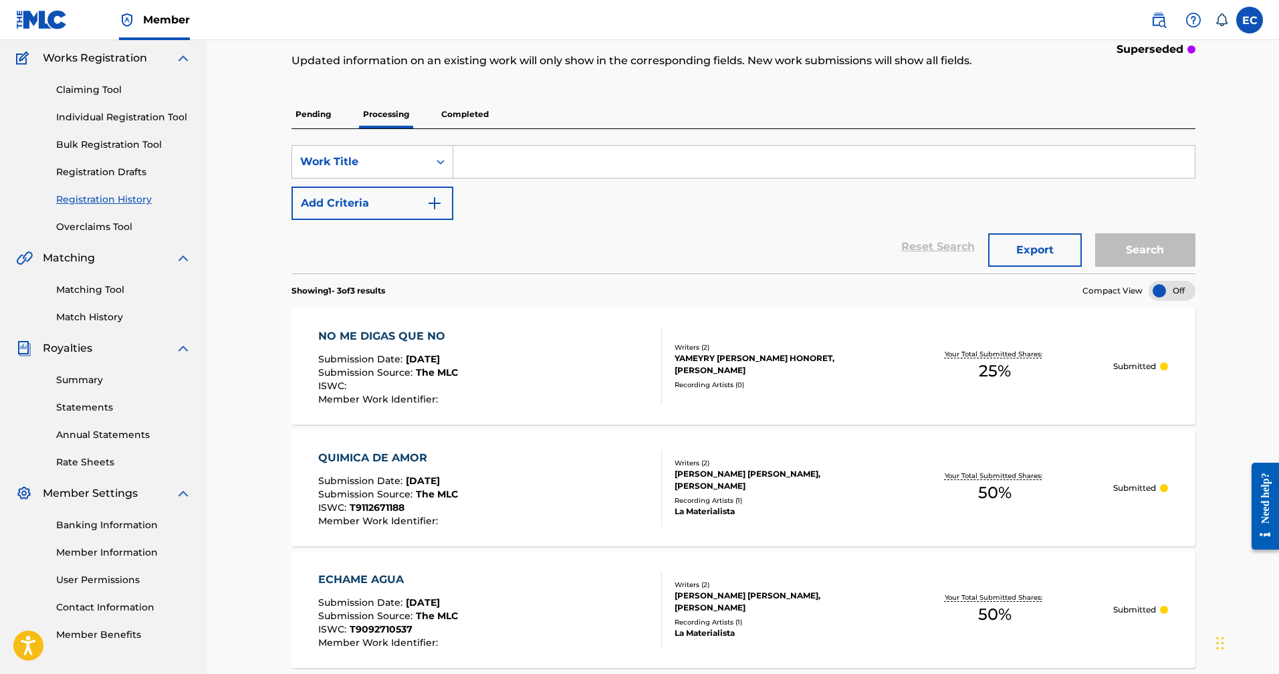
scroll to position [53, 0]
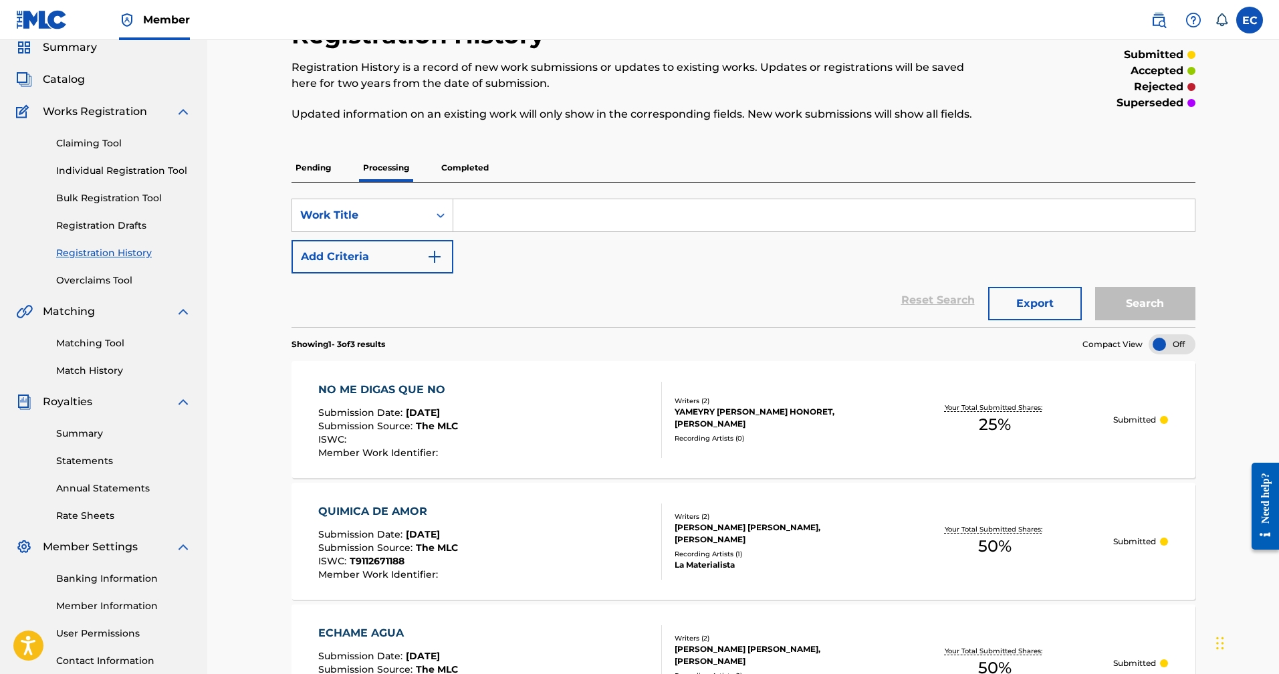
click at [474, 172] on p "Completed" at bounding box center [464, 168] width 55 height 28
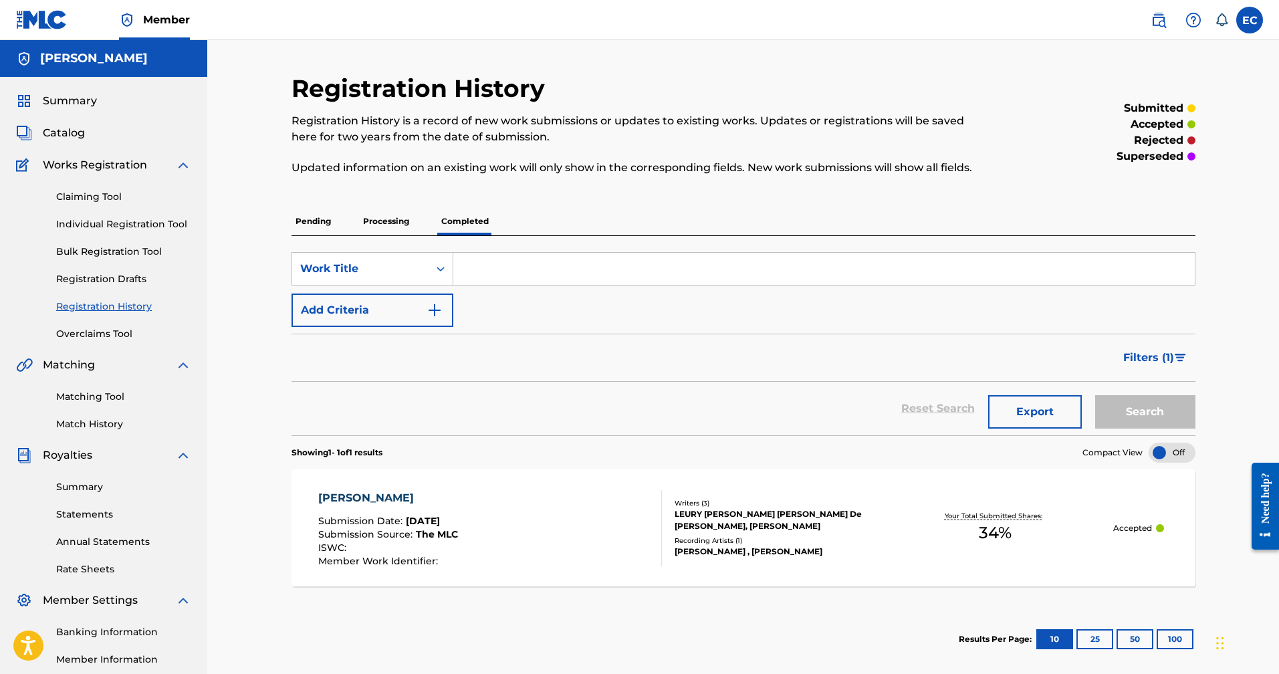
click at [402, 225] on p "Processing" at bounding box center [386, 221] width 54 height 28
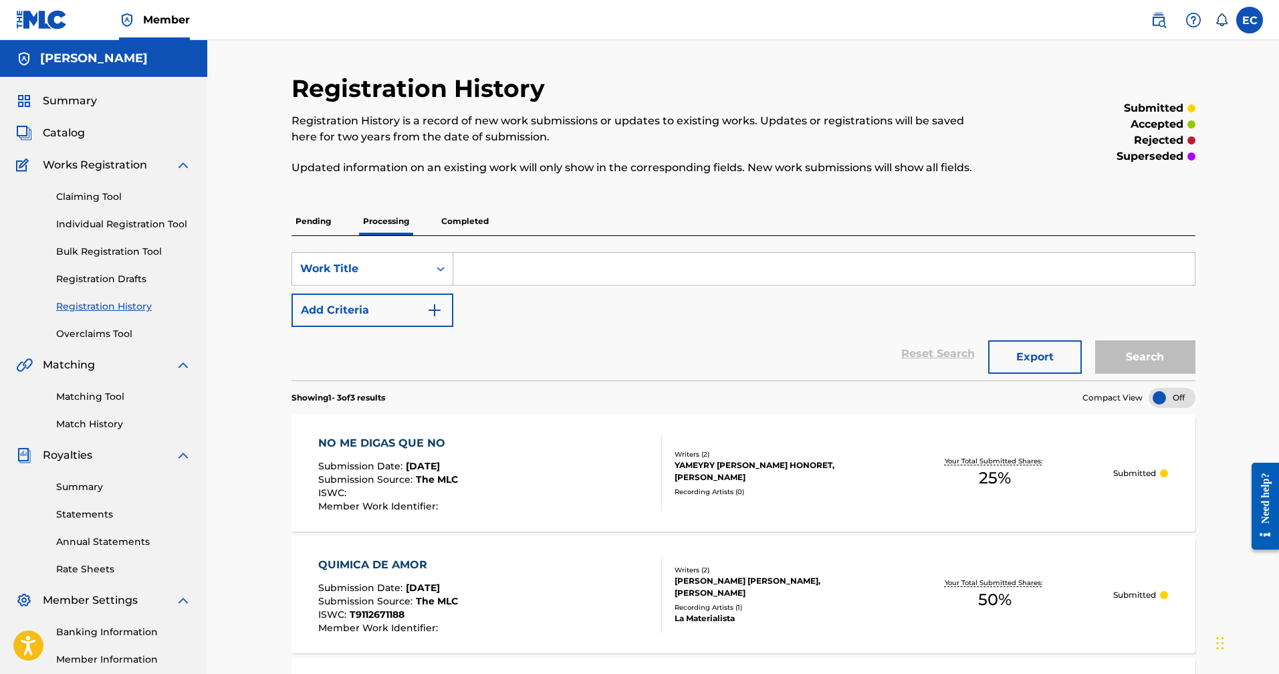
click at [322, 222] on p "Pending" at bounding box center [312, 221] width 43 height 28
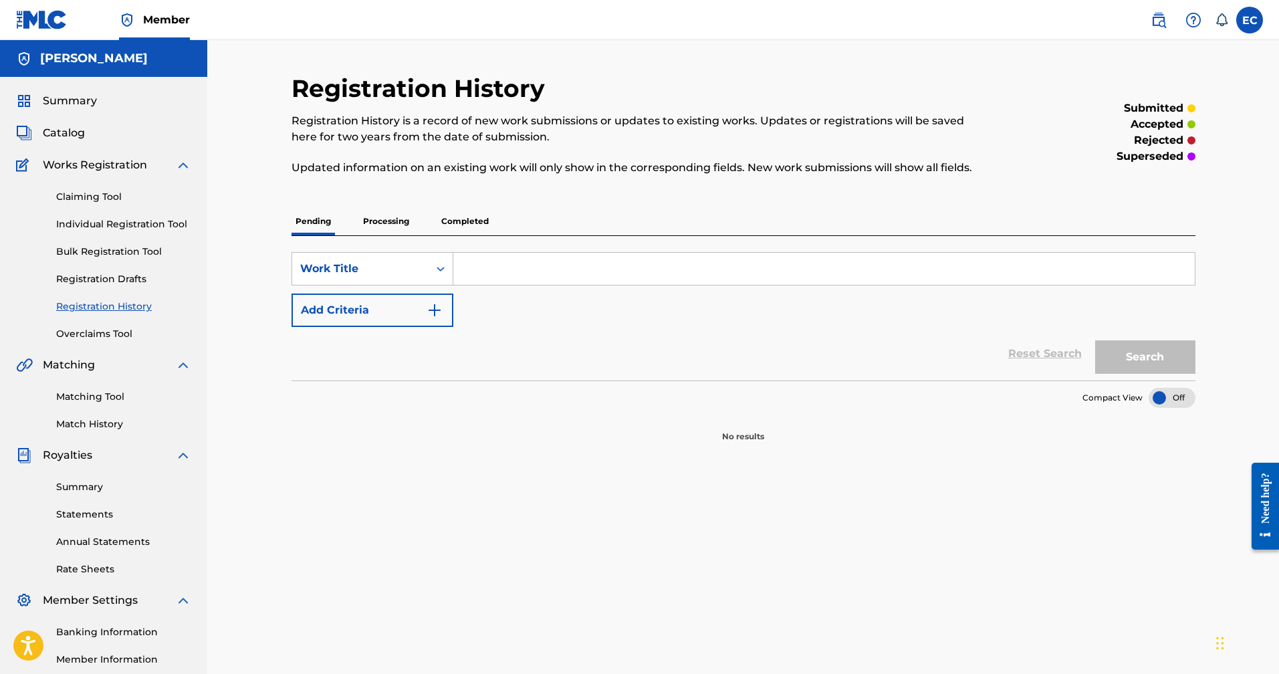
click at [520, 271] on input "Search Form" at bounding box center [823, 269] width 741 height 32
click at [390, 221] on p "Processing" at bounding box center [386, 221] width 54 height 28
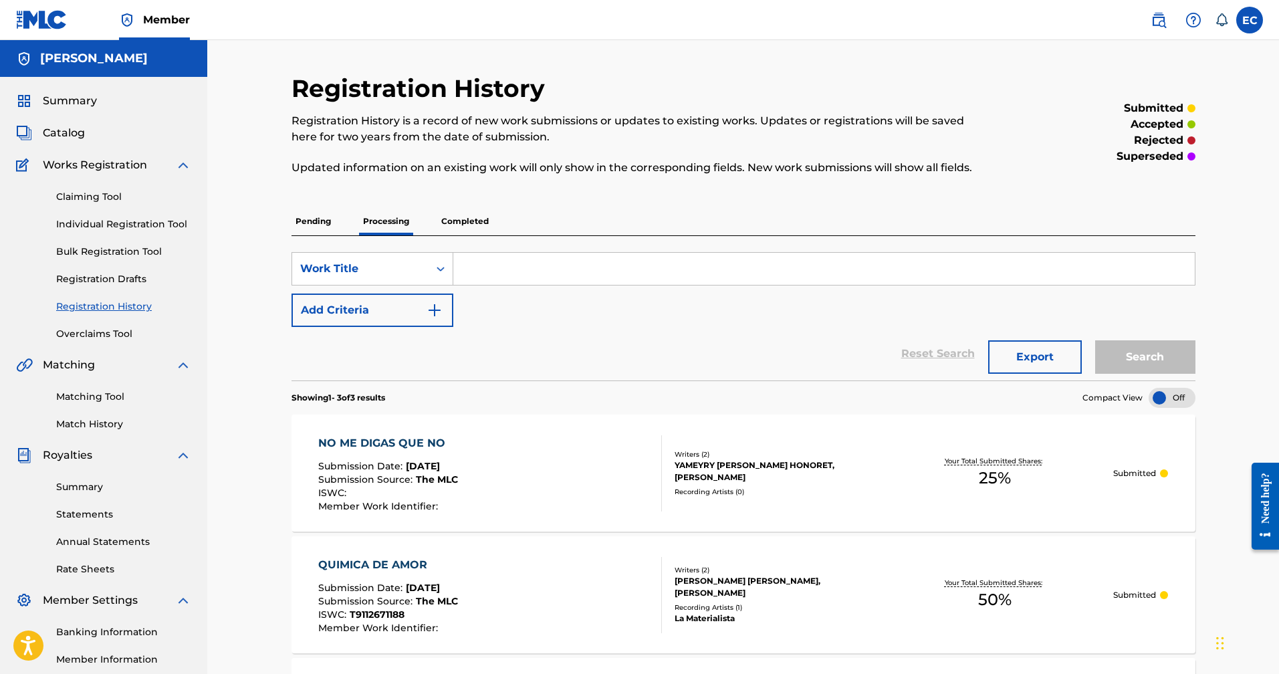
click at [467, 222] on p "Completed" at bounding box center [464, 221] width 55 height 28
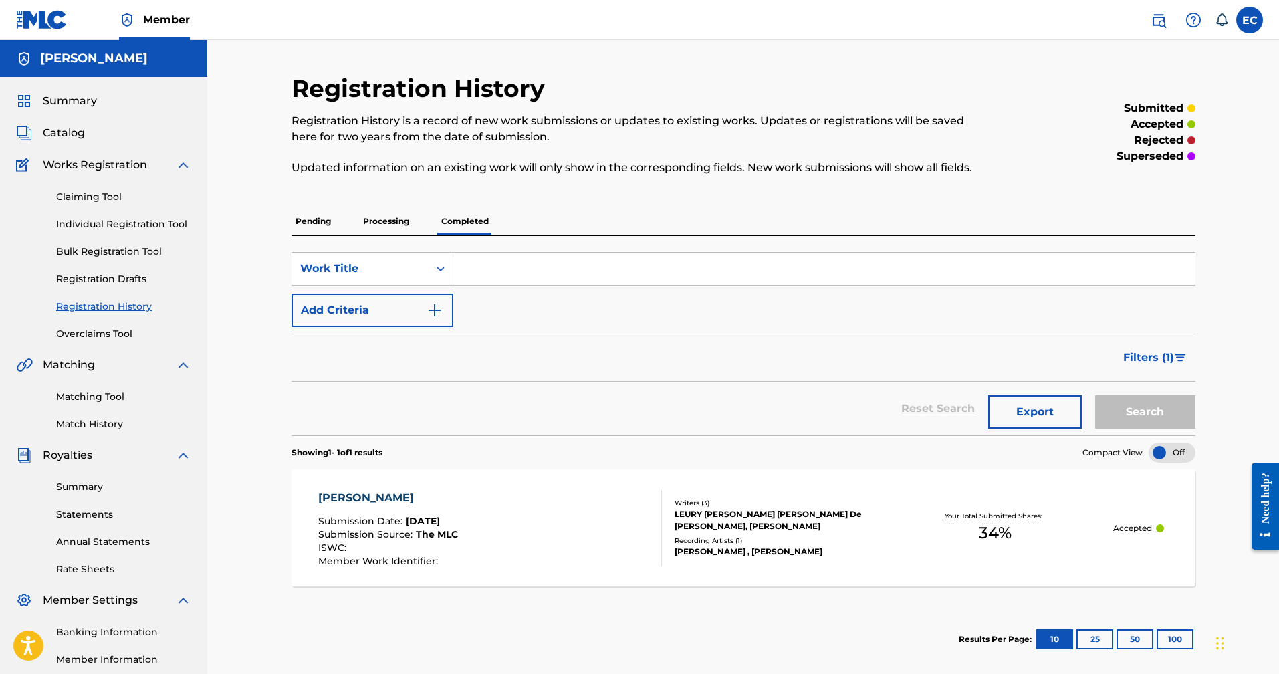
click at [322, 222] on p "Pending" at bounding box center [312, 221] width 43 height 28
